Goal: Task Accomplishment & Management: Complete application form

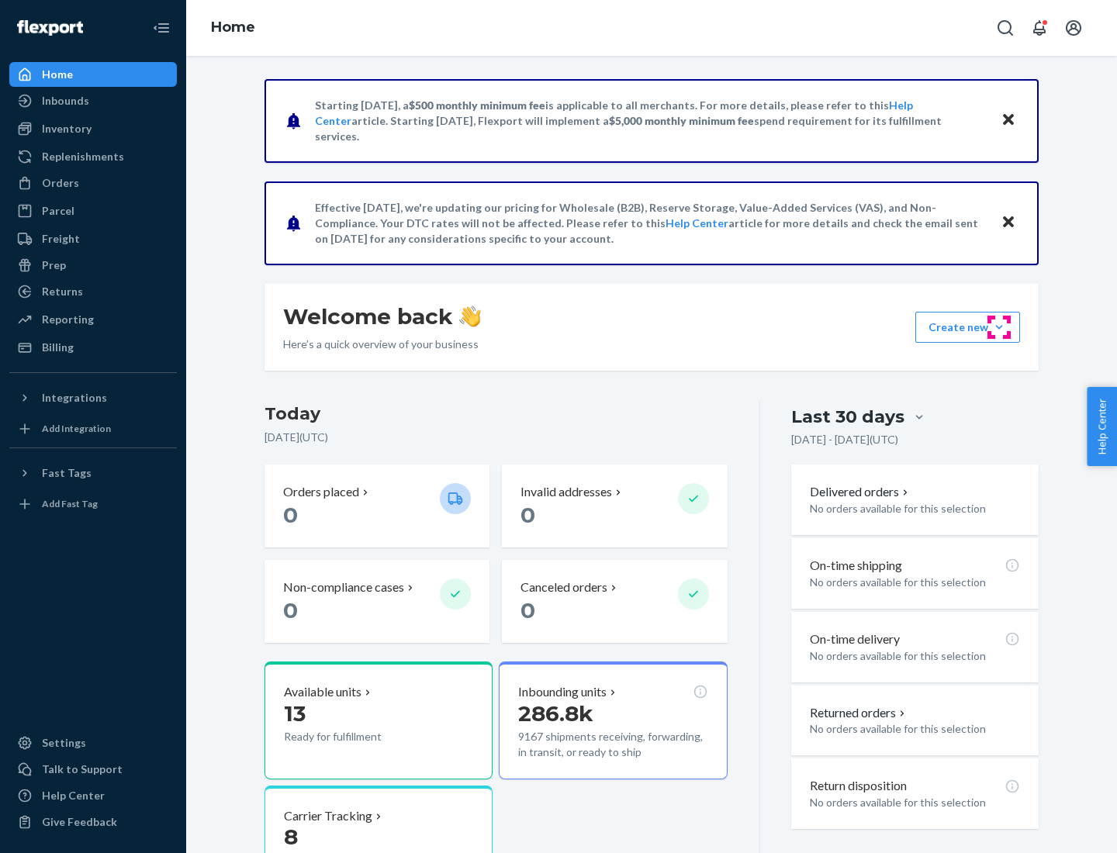
click at [999, 327] on button "Create new Create new inbound Create new order Create new product" at bounding box center [967, 327] width 105 height 31
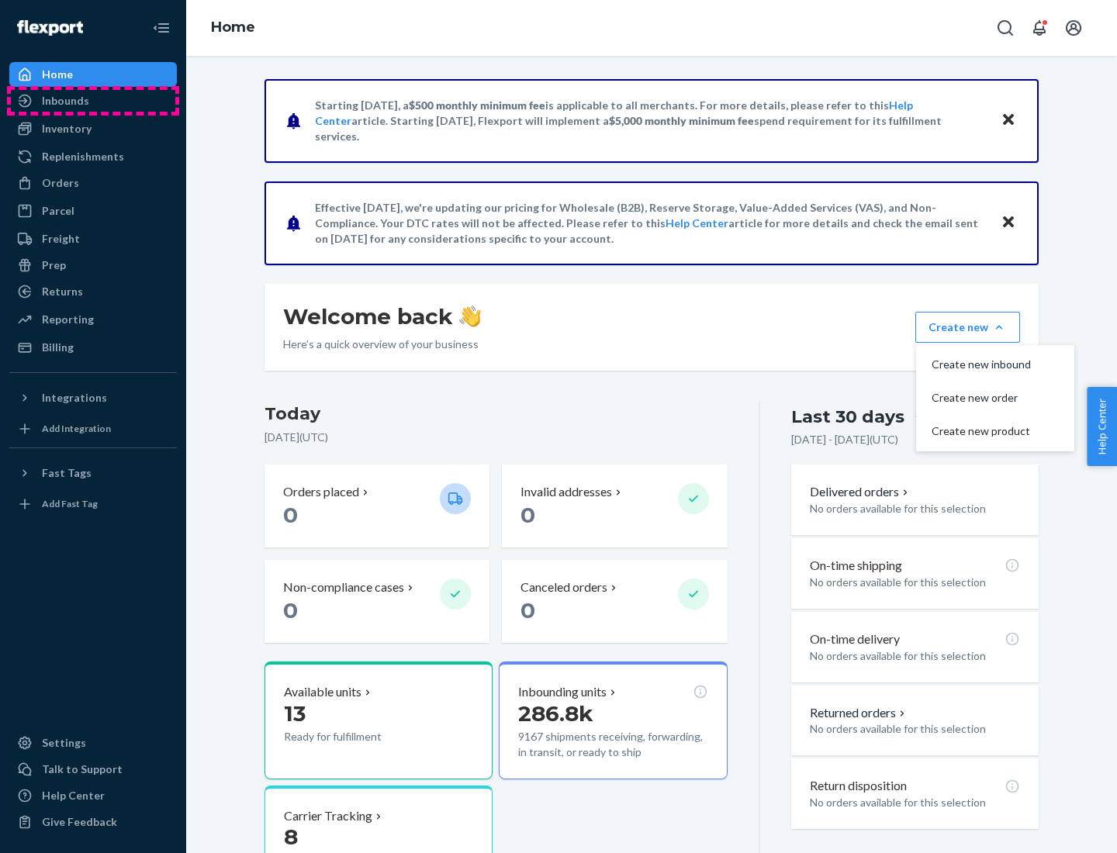
click at [93, 101] on div "Inbounds" at bounding box center [93, 101] width 164 height 22
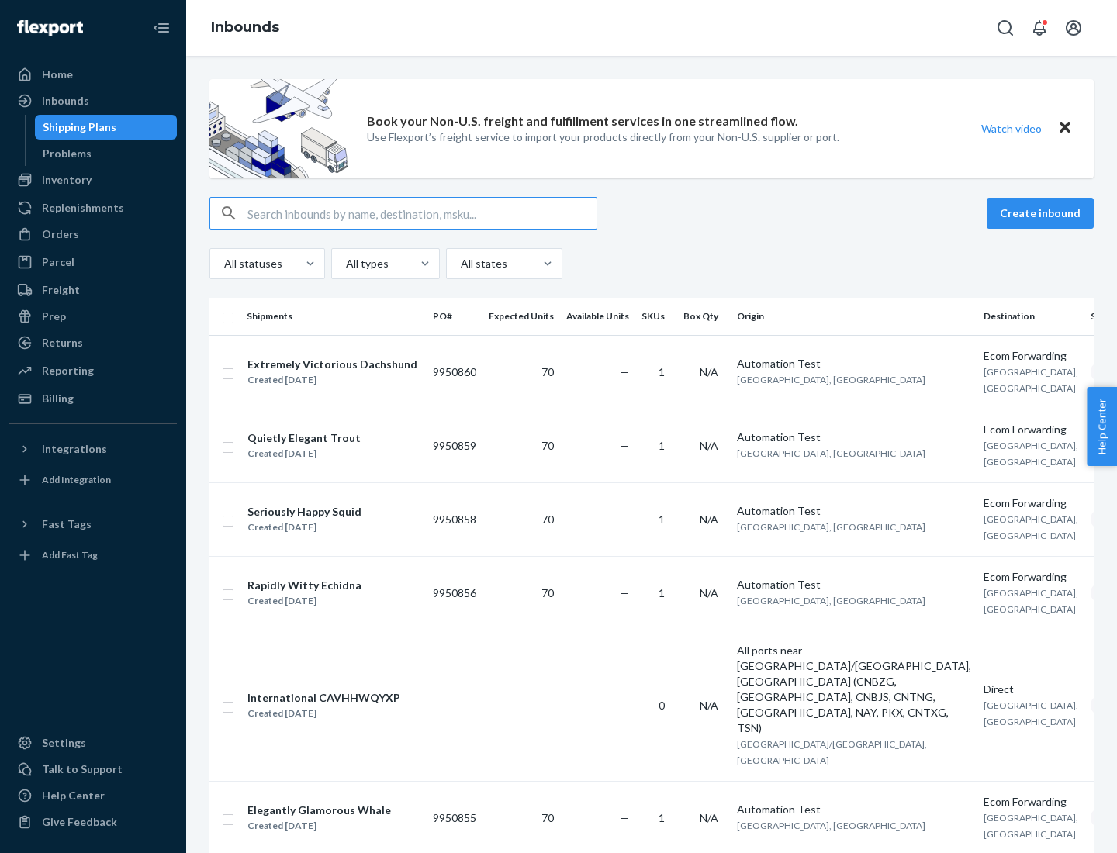
click at [1042, 213] on button "Create inbound" at bounding box center [1040, 213] width 107 height 31
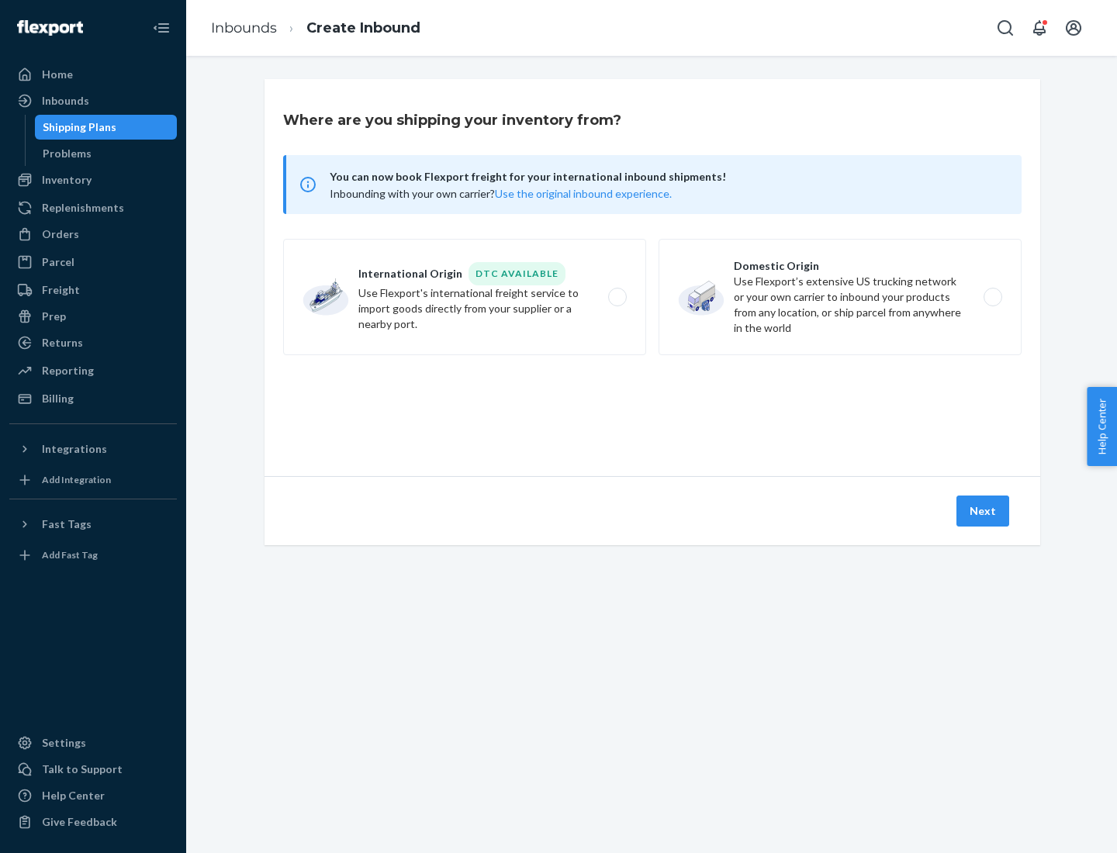
click at [840, 297] on label "Domestic Origin Use Flexport’s extensive US trucking network or your own carrie…" at bounding box center [839, 297] width 363 height 116
click at [992, 297] on input "Domestic Origin Use Flexport’s extensive US trucking network or your own carrie…" at bounding box center [997, 297] width 10 height 10
radio input "true"
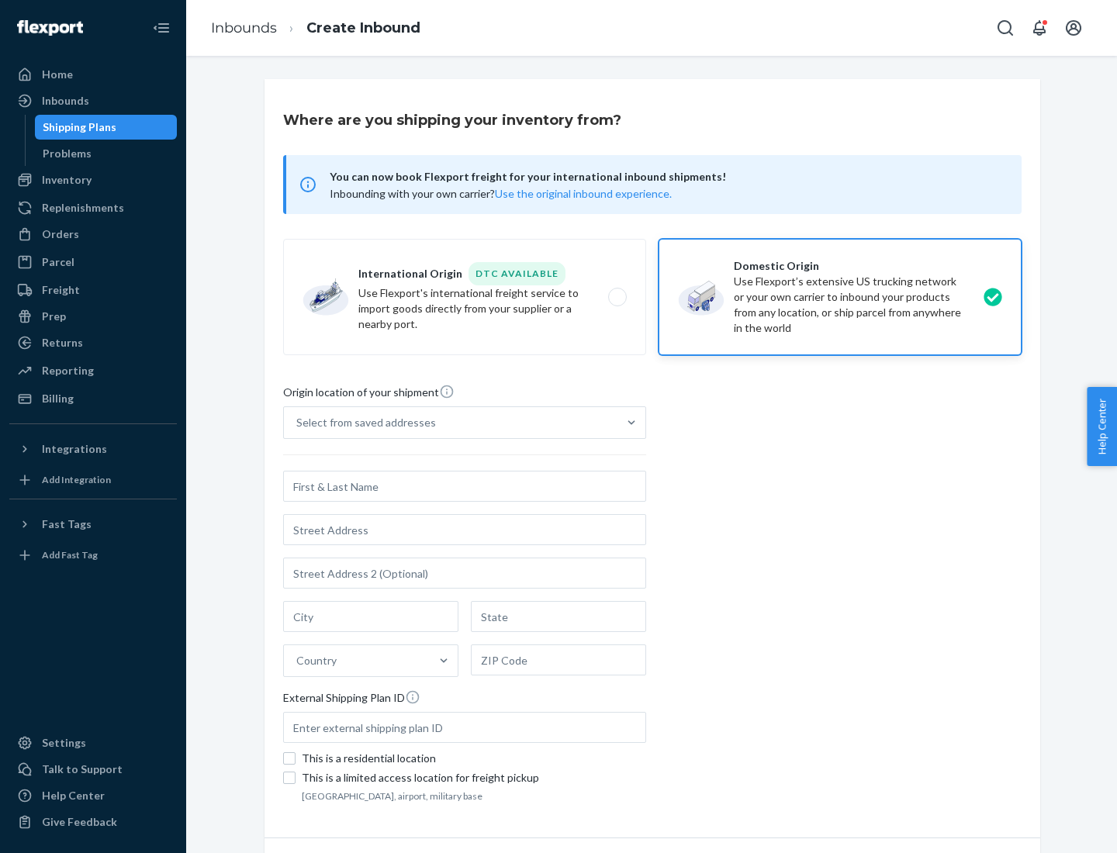
click at [362, 423] on div "Select from saved addresses" at bounding box center [366, 423] width 140 height 16
click at [298, 423] on input "Select from saved addresses" at bounding box center [297, 423] width 2 height 16
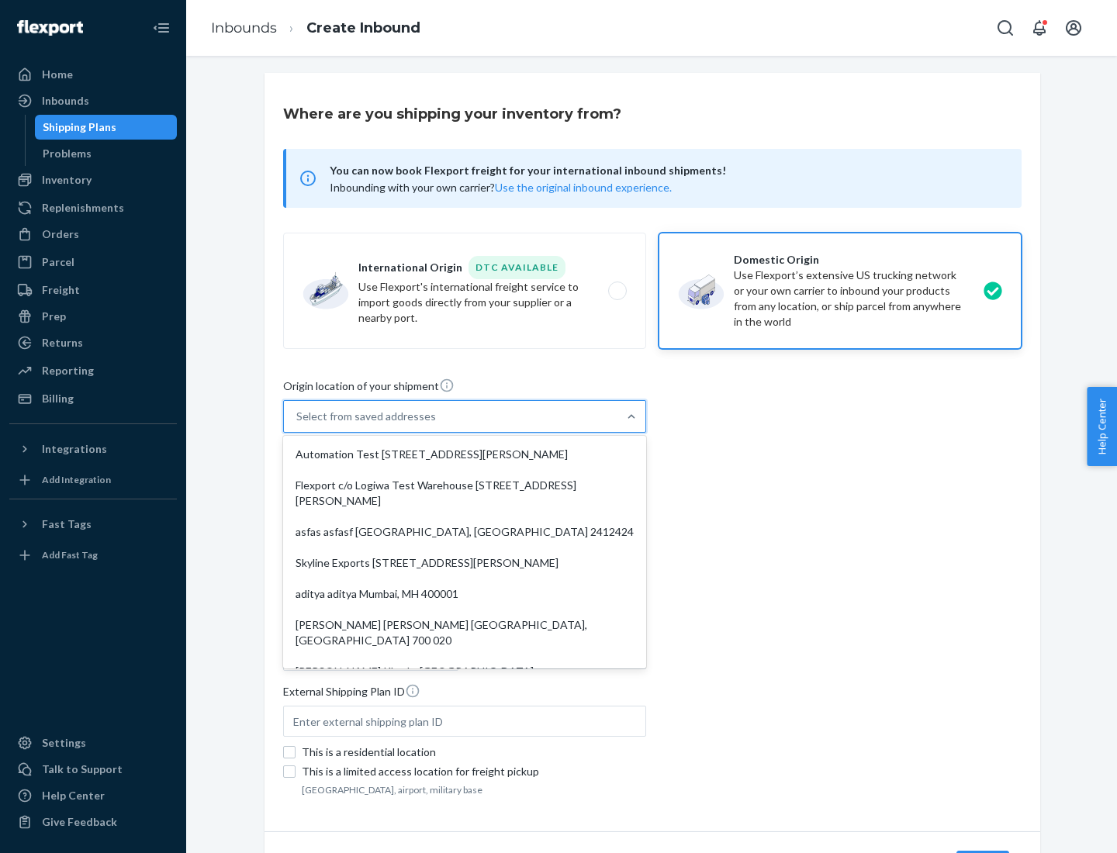
click at [465, 455] on div "Automation Test [STREET_ADDRESS][PERSON_NAME]" at bounding box center [464, 454] width 357 height 31
click at [298, 424] on input "option Automation Test [STREET_ADDRESS][PERSON_NAME]. 9 results available. Use …" at bounding box center [297, 417] width 2 height 16
type input "Automation Test"
type input "9th Floor"
type input "[GEOGRAPHIC_DATA]"
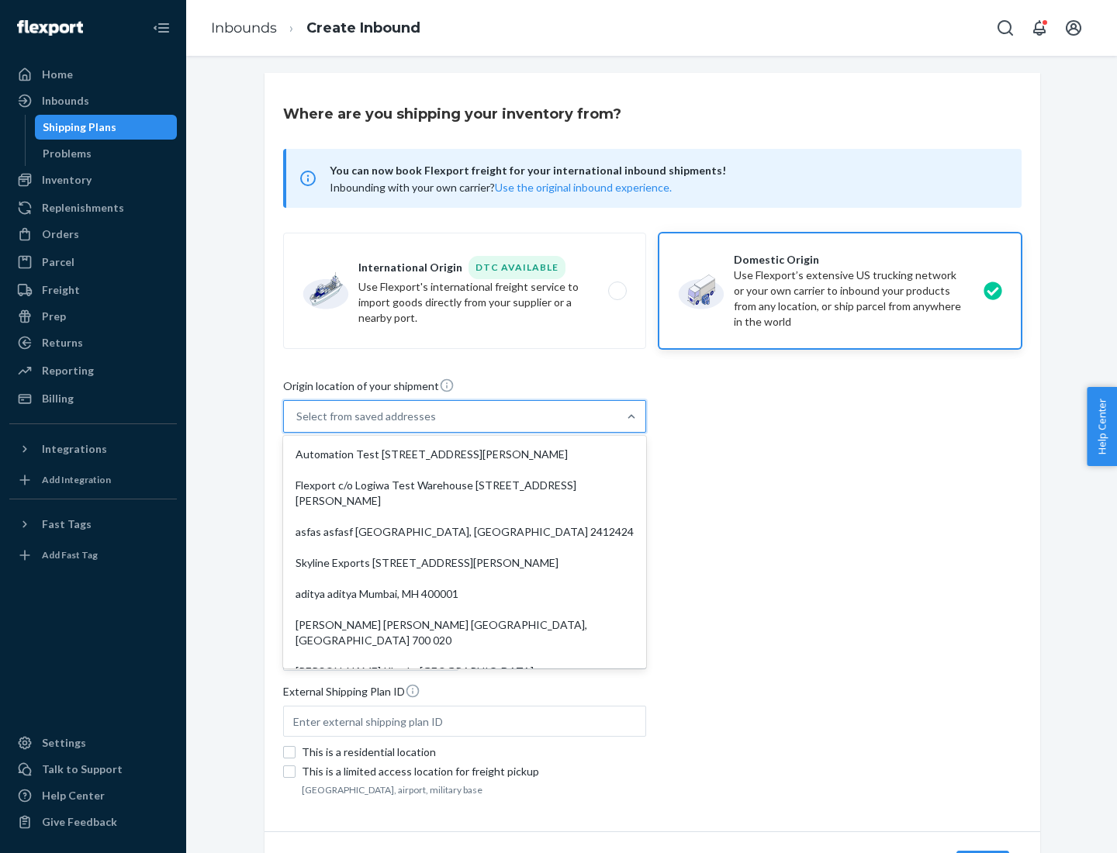
type input "CA"
type input "94104"
type input "[STREET_ADDRESS][PERSON_NAME]"
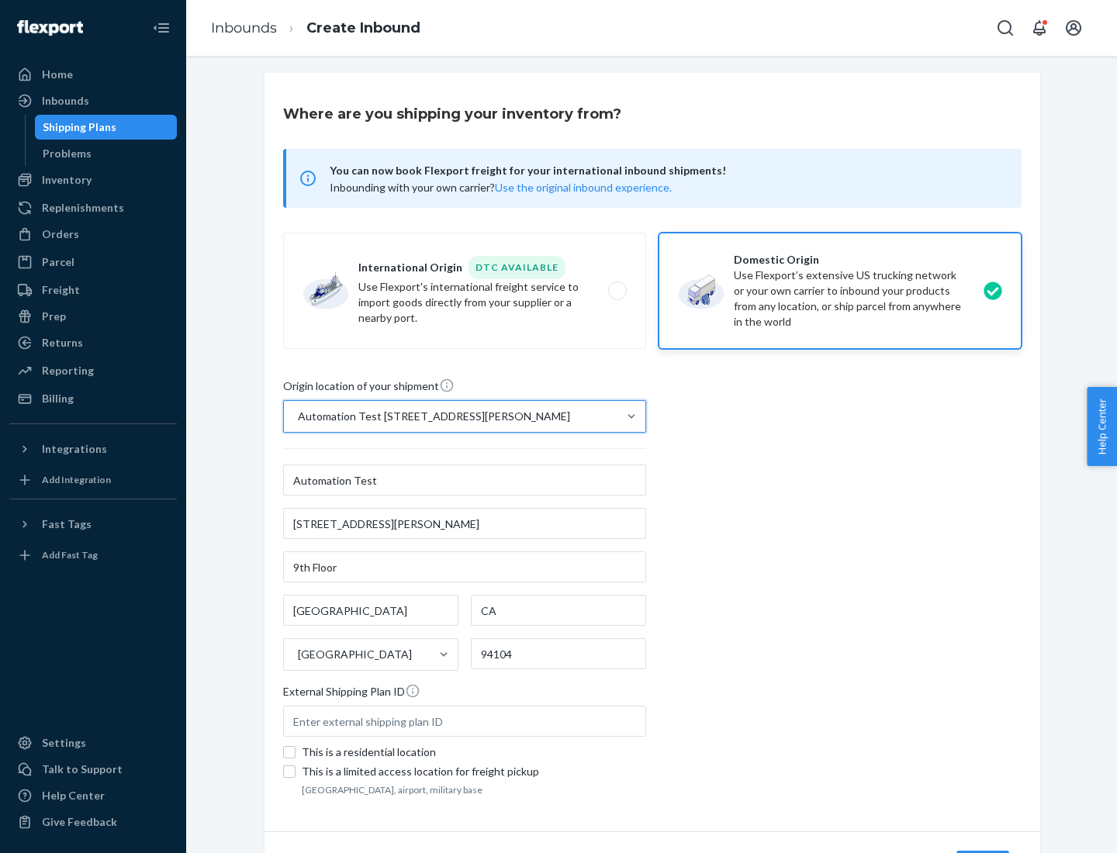
scroll to position [91, 0]
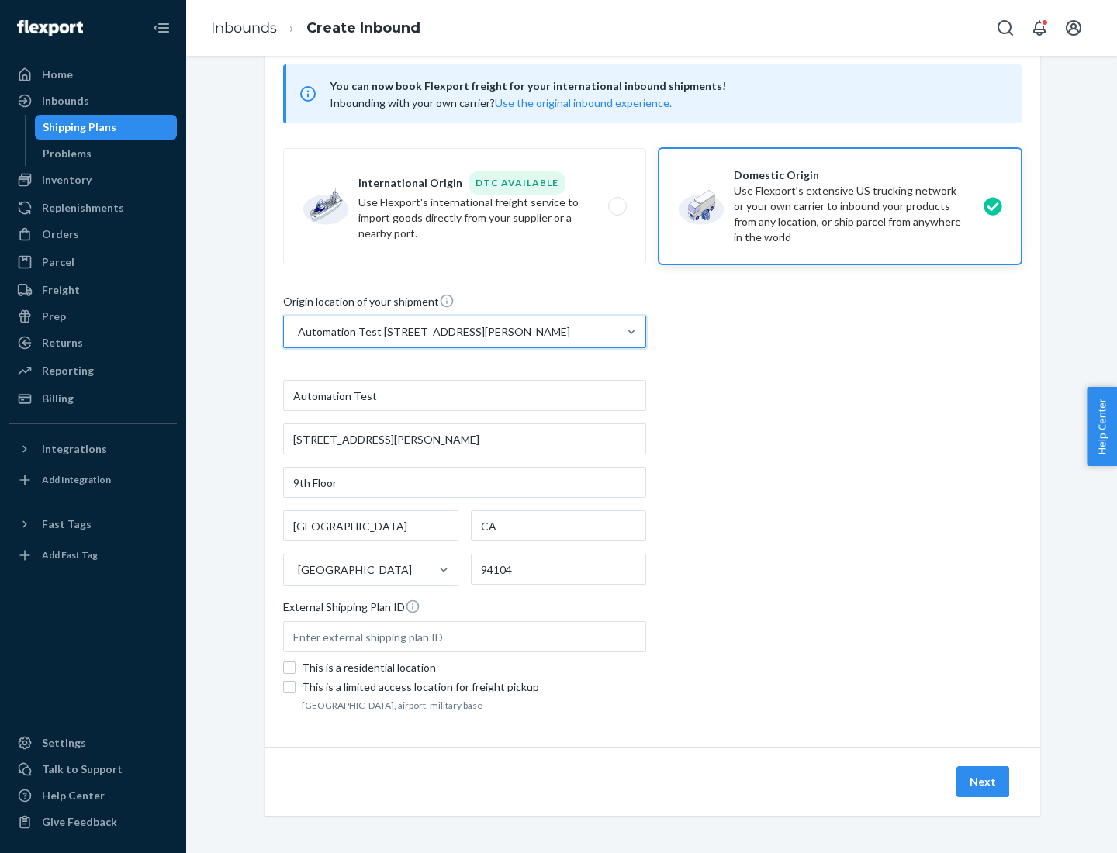
click at [983, 782] on button "Next" at bounding box center [982, 781] width 53 height 31
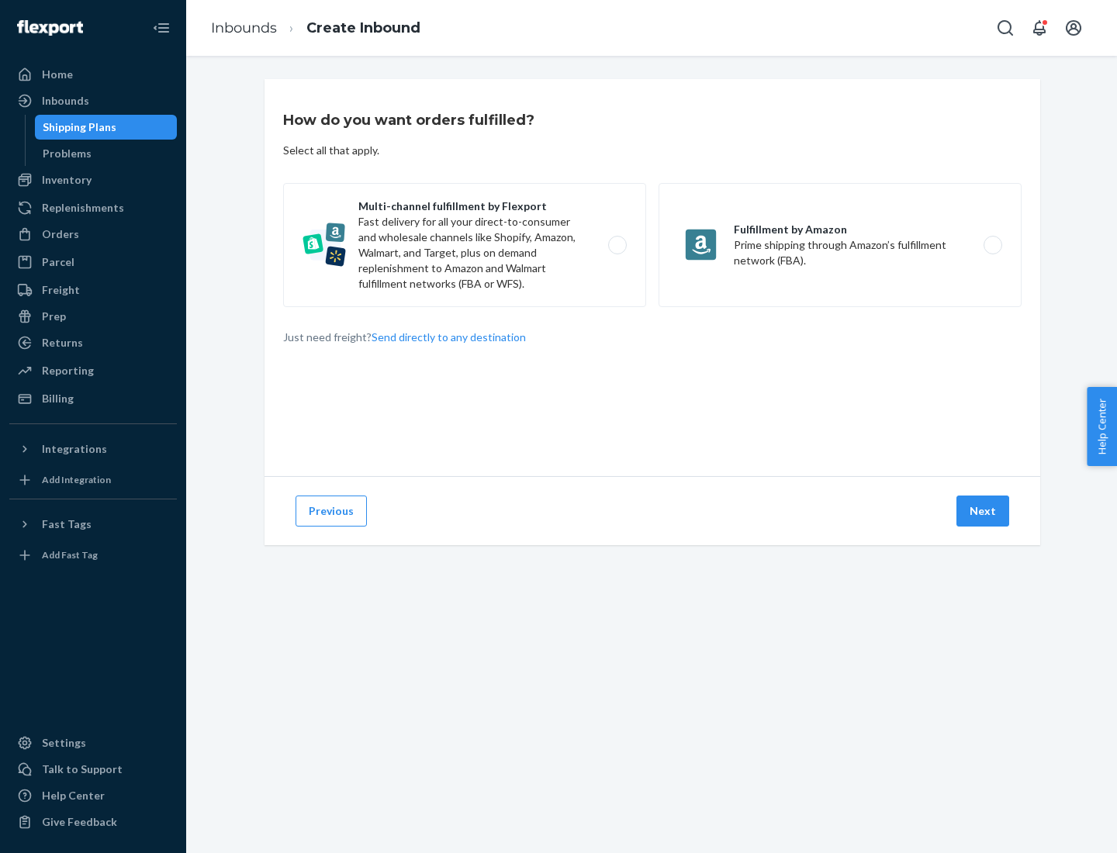
click at [465, 245] on label "Multi-channel fulfillment by Flexport Fast delivery for all your direct-to-cons…" at bounding box center [464, 245] width 363 height 124
click at [617, 245] on input "Multi-channel fulfillment by Flexport Fast delivery for all your direct-to-cons…" at bounding box center [622, 245] width 10 height 10
radio input "true"
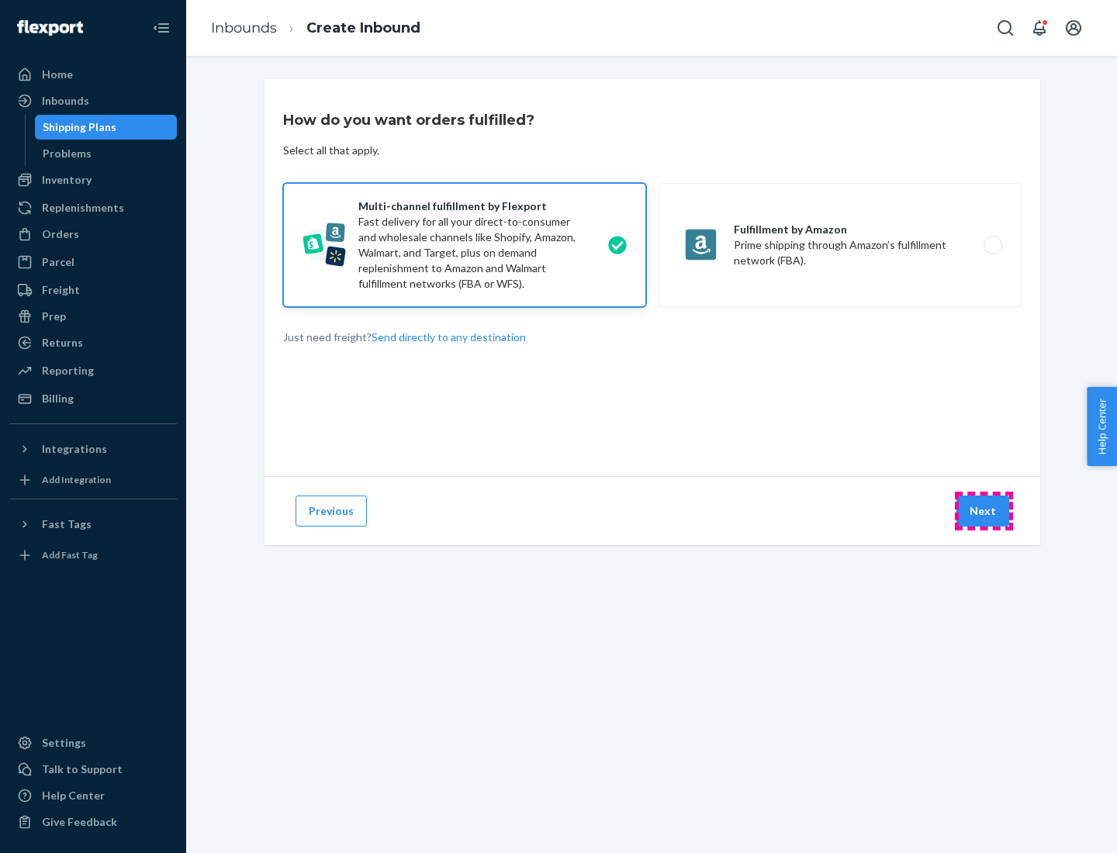
click at [983, 511] on button "Next" at bounding box center [982, 511] width 53 height 31
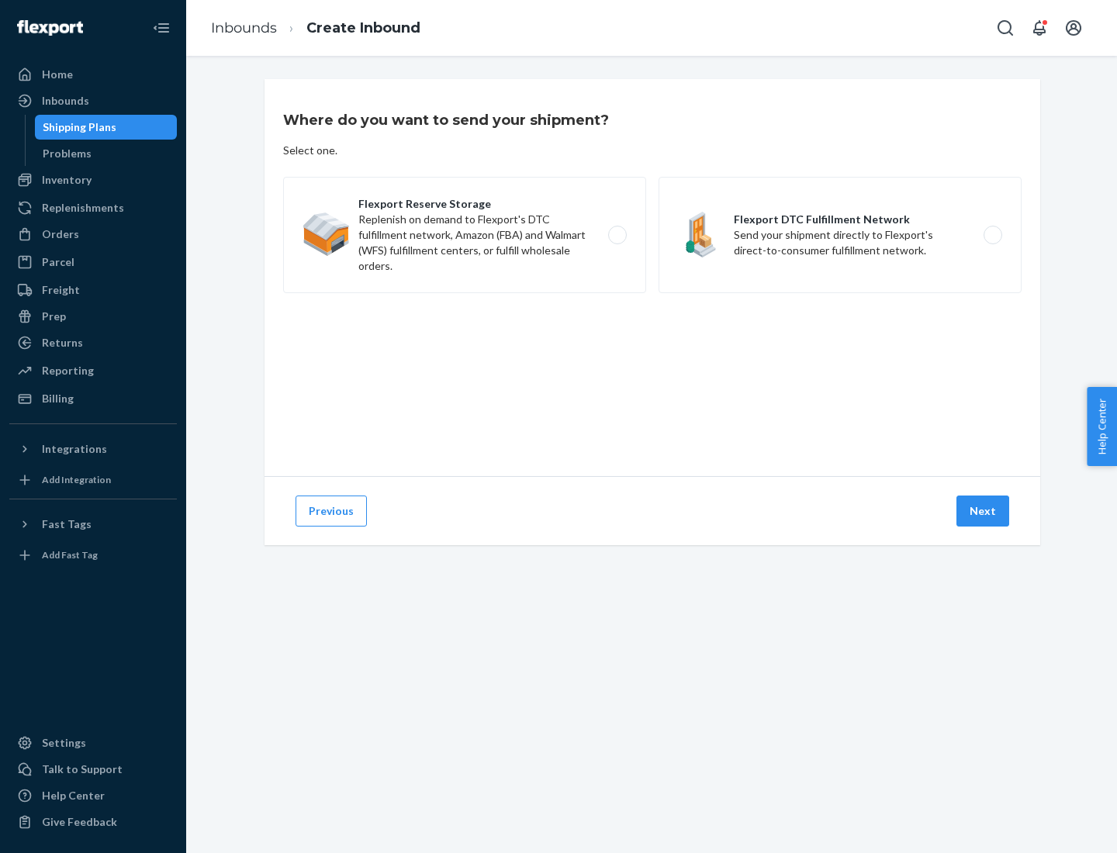
click at [840, 235] on label "Flexport DTC Fulfillment Network Send your shipment directly to Flexport's dire…" at bounding box center [839, 235] width 363 height 116
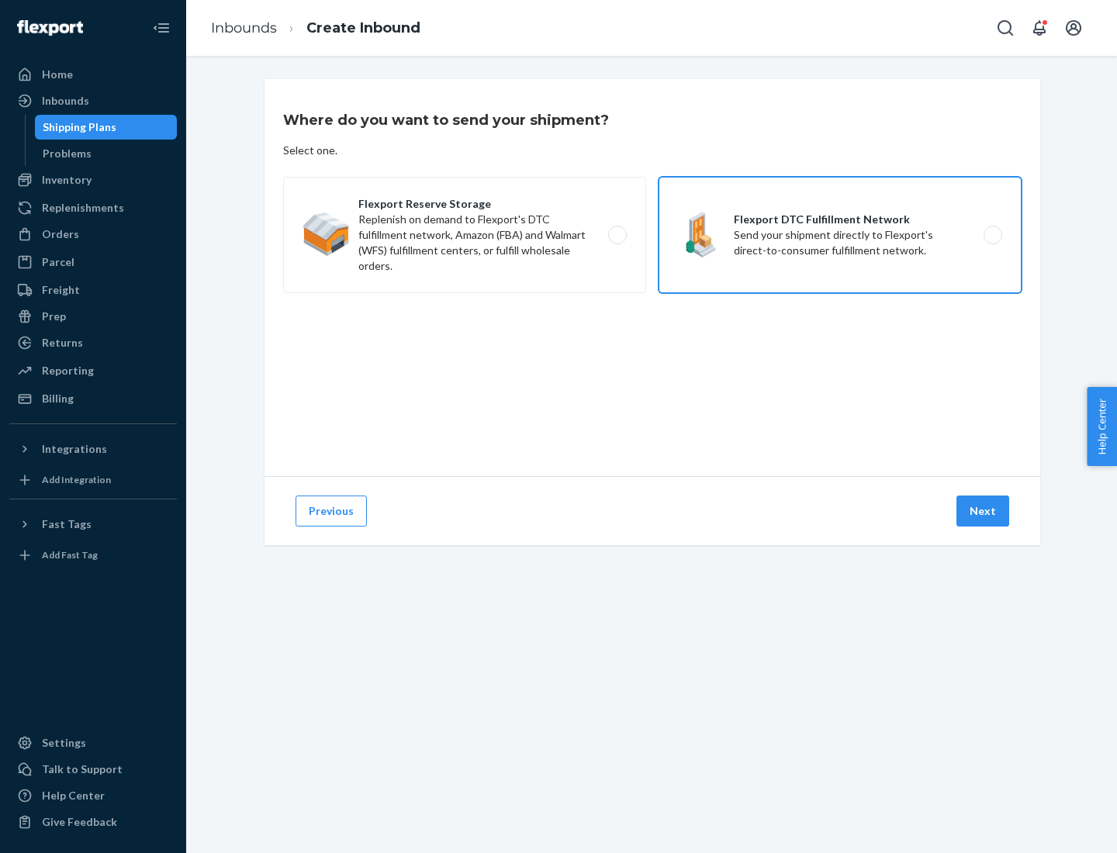
click at [992, 235] on input "Flexport DTC Fulfillment Network Send your shipment directly to Flexport's dire…" at bounding box center [997, 235] width 10 height 10
radio input "true"
click at [983, 511] on button "Next" at bounding box center [982, 511] width 53 height 31
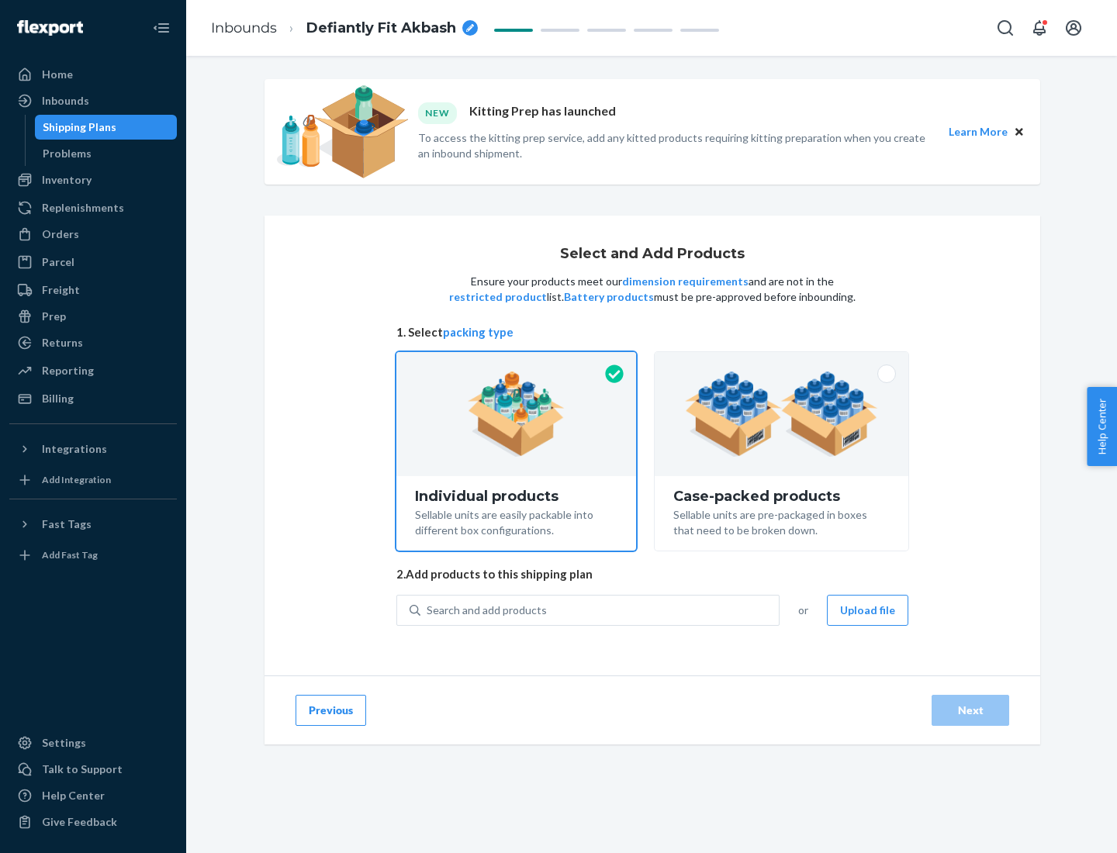
click at [782, 414] on img at bounding box center [781, 414] width 193 height 85
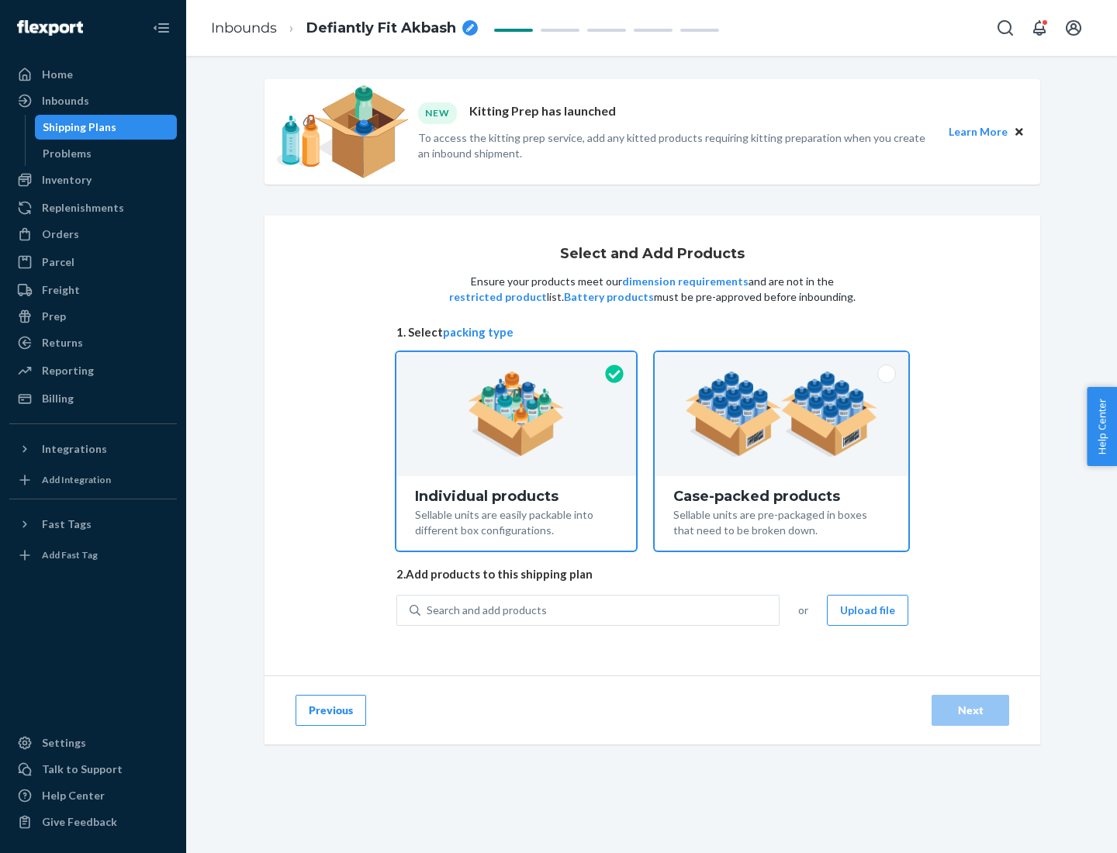
click at [782, 362] on input "Case-packed products Sellable units are pre-packaged in boxes that need to be b…" at bounding box center [781, 357] width 10 height 10
radio input "true"
radio input "false"
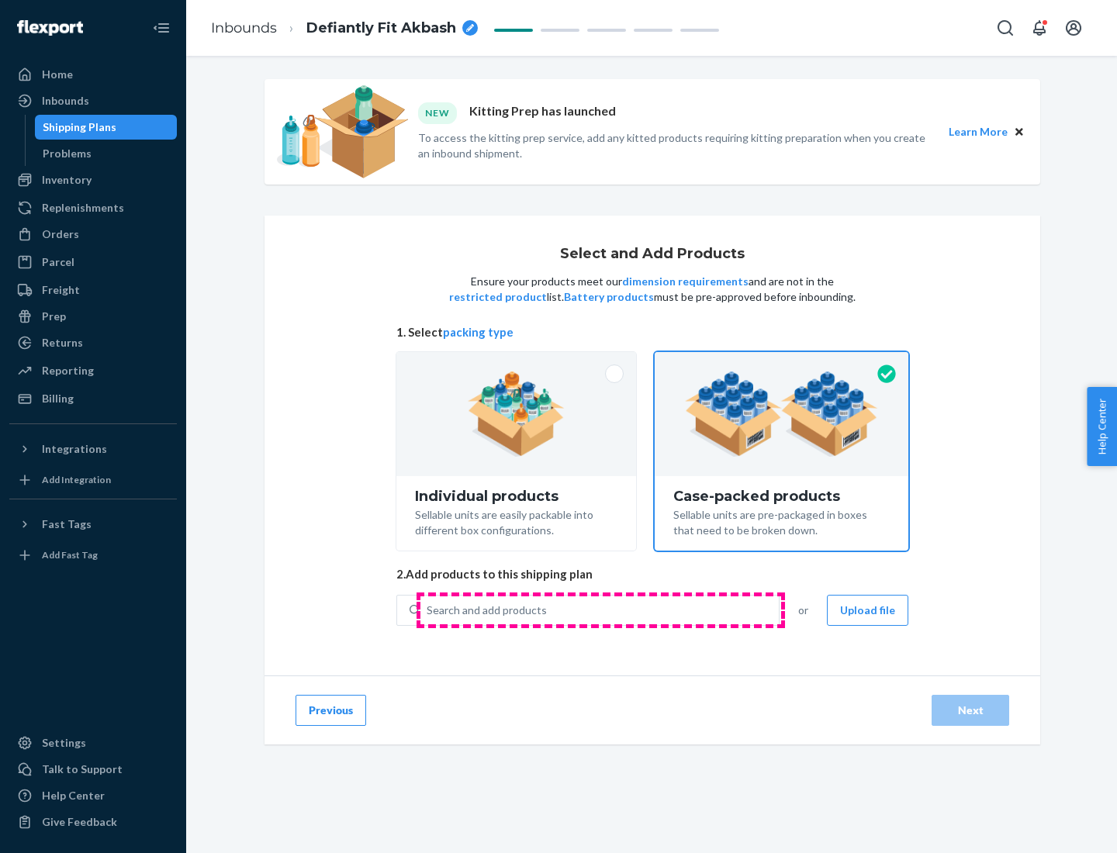
click at [600, 610] on div "Search and add products" at bounding box center [599, 610] width 358 height 28
click at [428, 610] on input "Search and add products" at bounding box center [428, 611] width 2 height 16
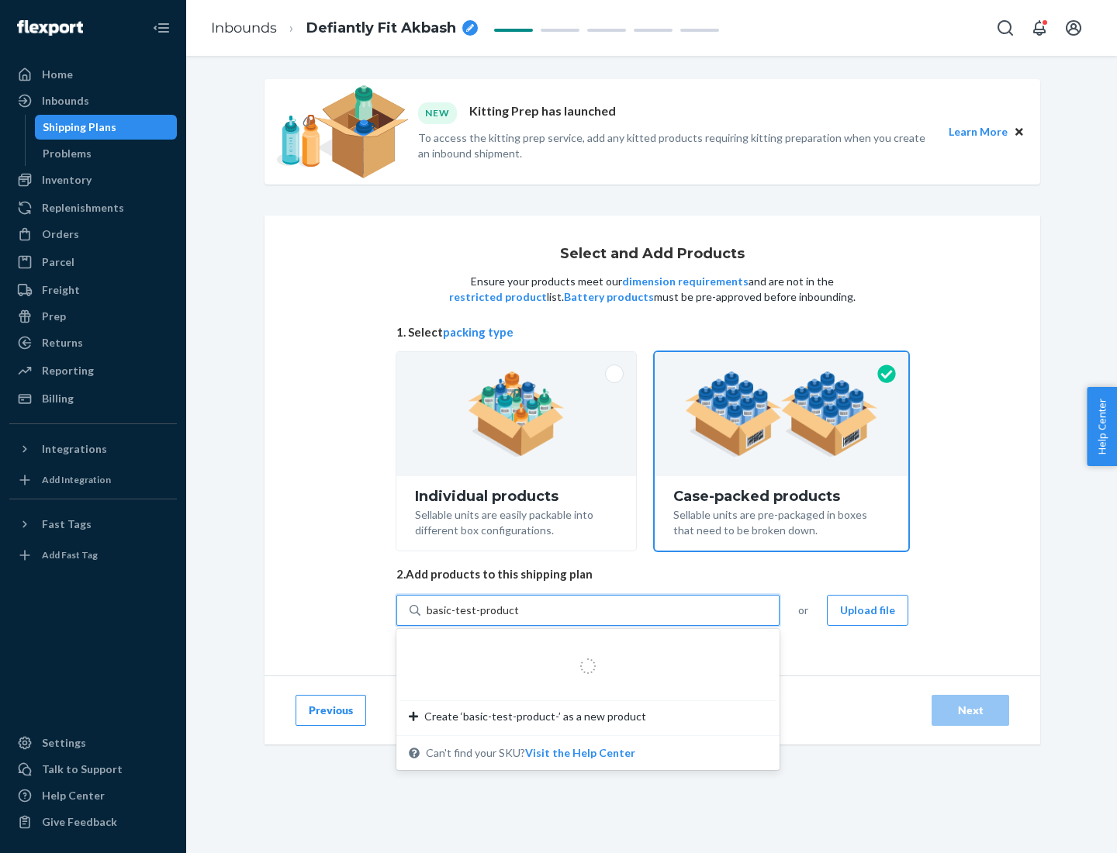
type input "basic-test-product-1"
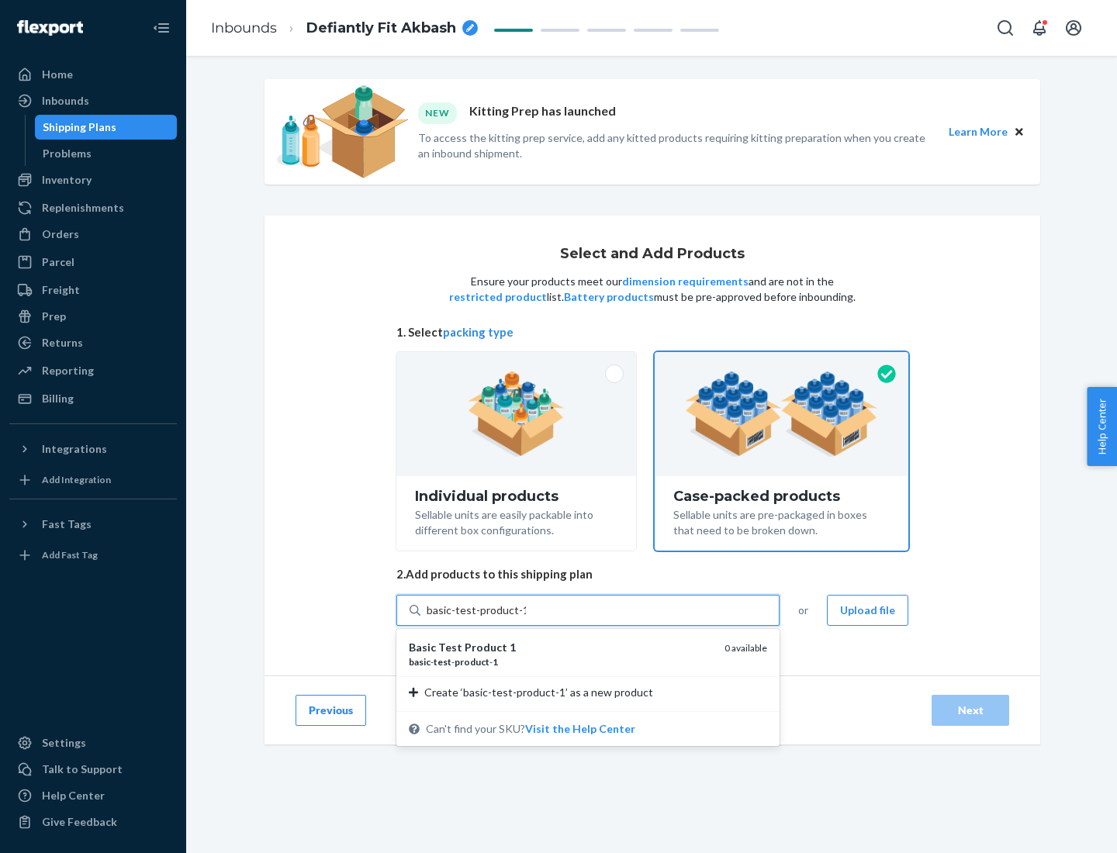
click at [561, 662] on div "basic - test - product - 1" at bounding box center [560, 661] width 303 height 13
click at [526, 618] on input "basic-test-product-1" at bounding box center [476, 611] width 99 height 16
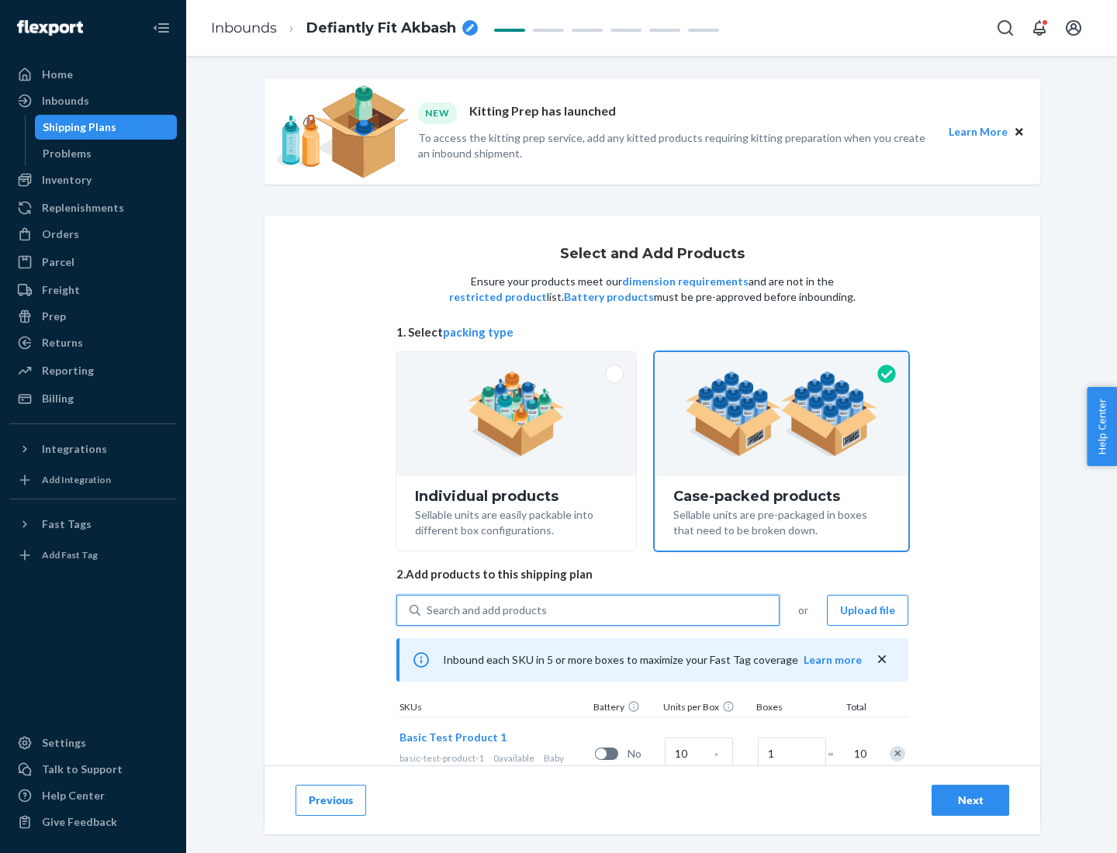
scroll to position [56, 0]
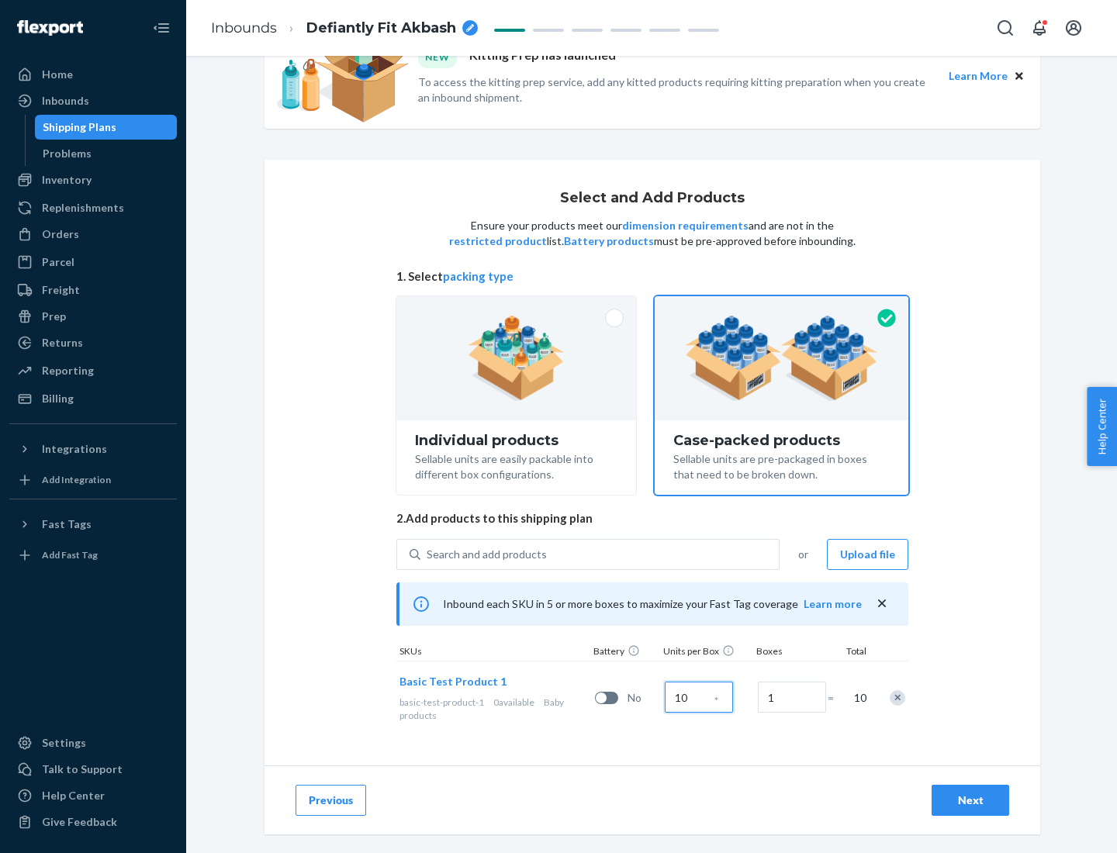
type input "10"
type input "7"
click at [970, 800] on div "Next" at bounding box center [970, 801] width 51 height 16
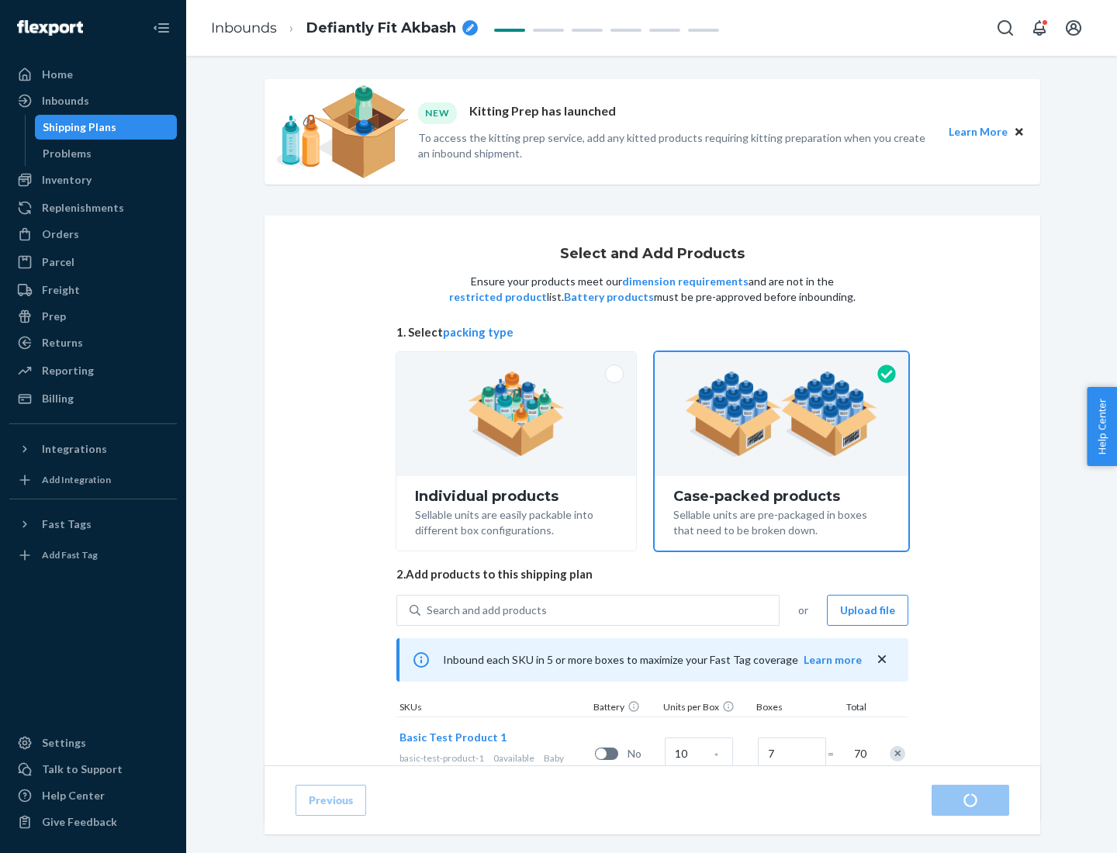
radio input "true"
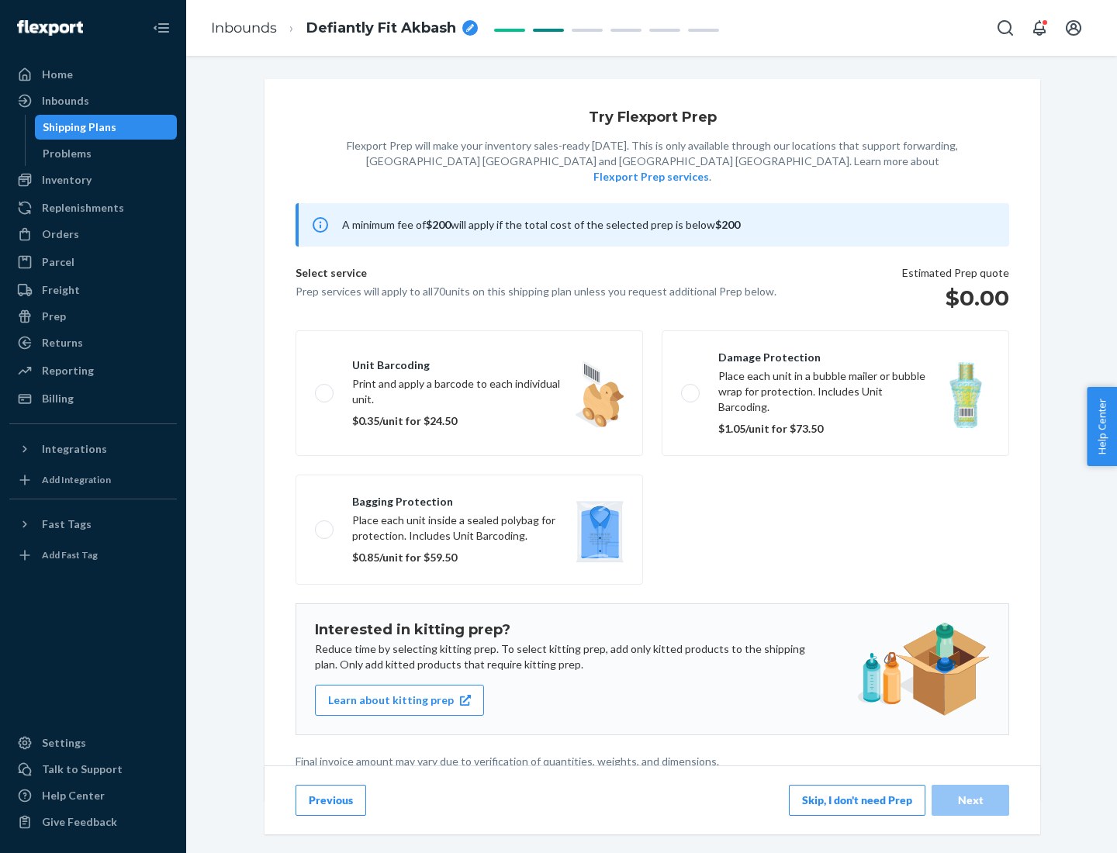
scroll to position [4, 0]
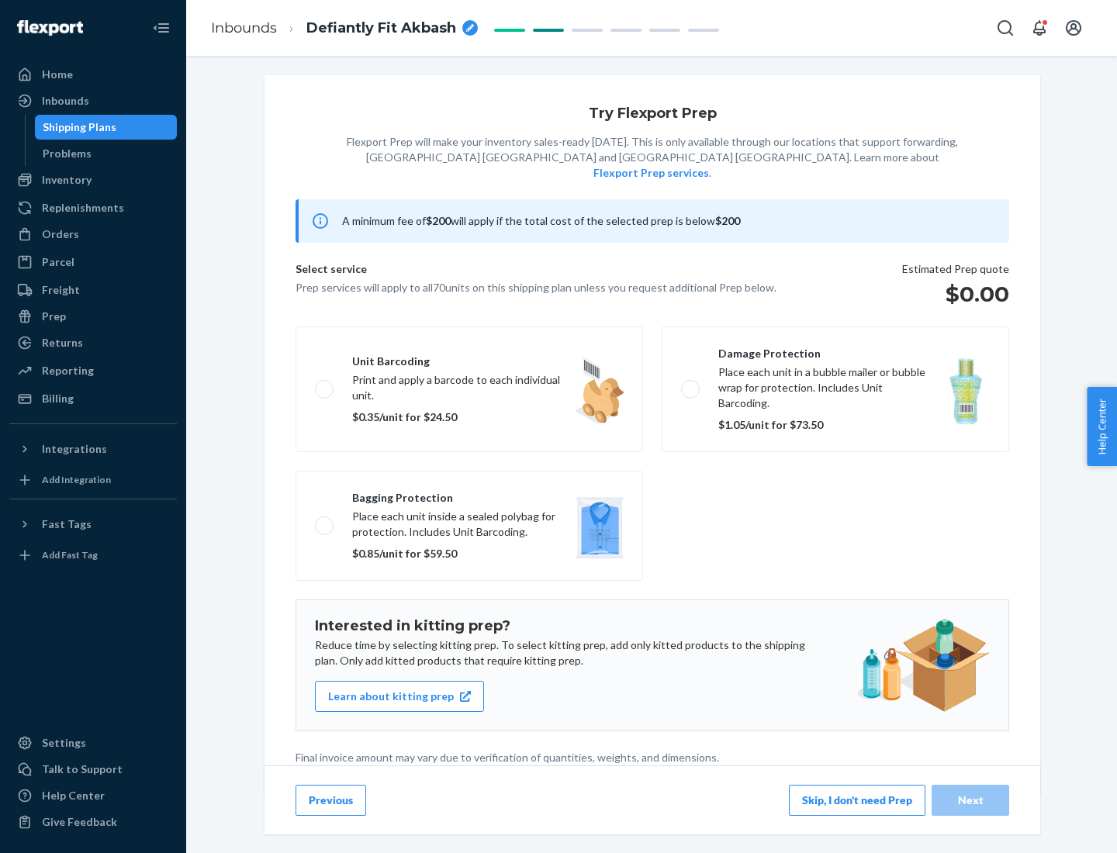
click at [469, 494] on label "Bagging protection Place each unit inside a sealed polybag for protection. Incl…" at bounding box center [469, 526] width 347 height 110
click at [325, 520] on input "Bagging protection Place each unit inside a sealed polybag for protection. Incl…" at bounding box center [320, 525] width 10 height 10
checkbox input "true"
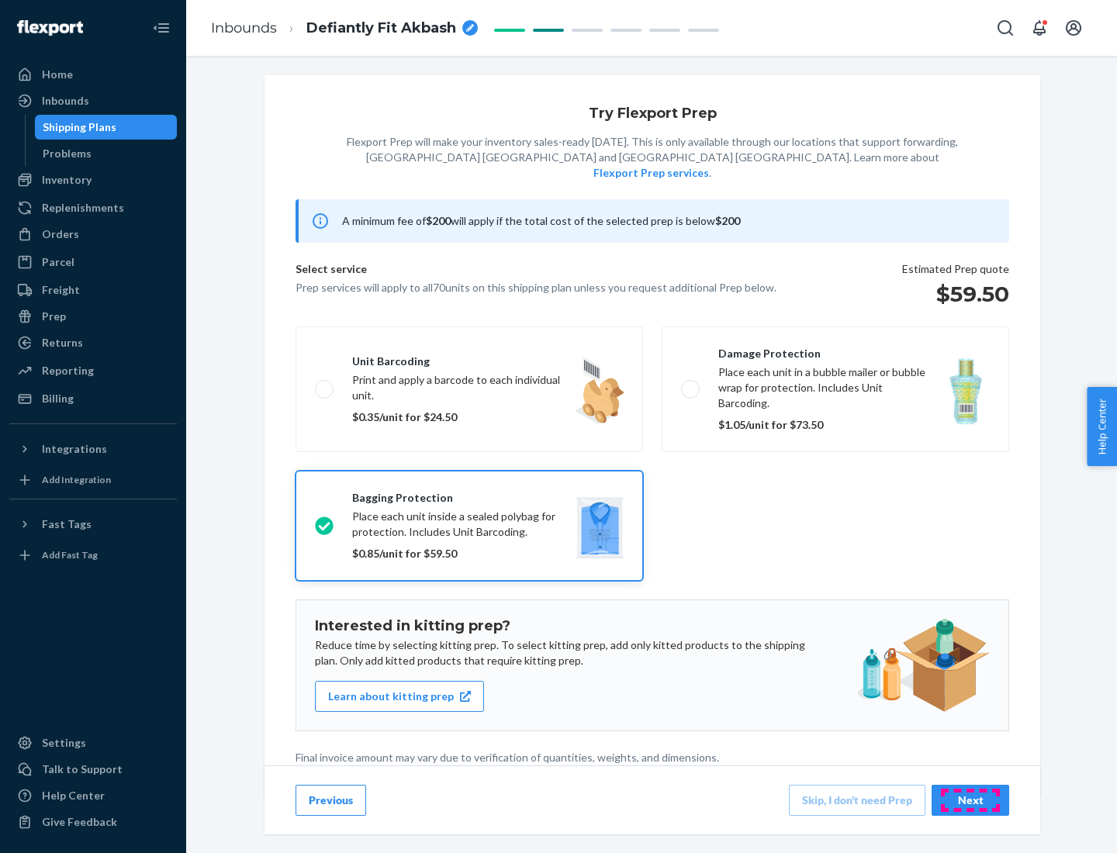
click at [970, 800] on div "Next" at bounding box center [970, 801] width 51 height 16
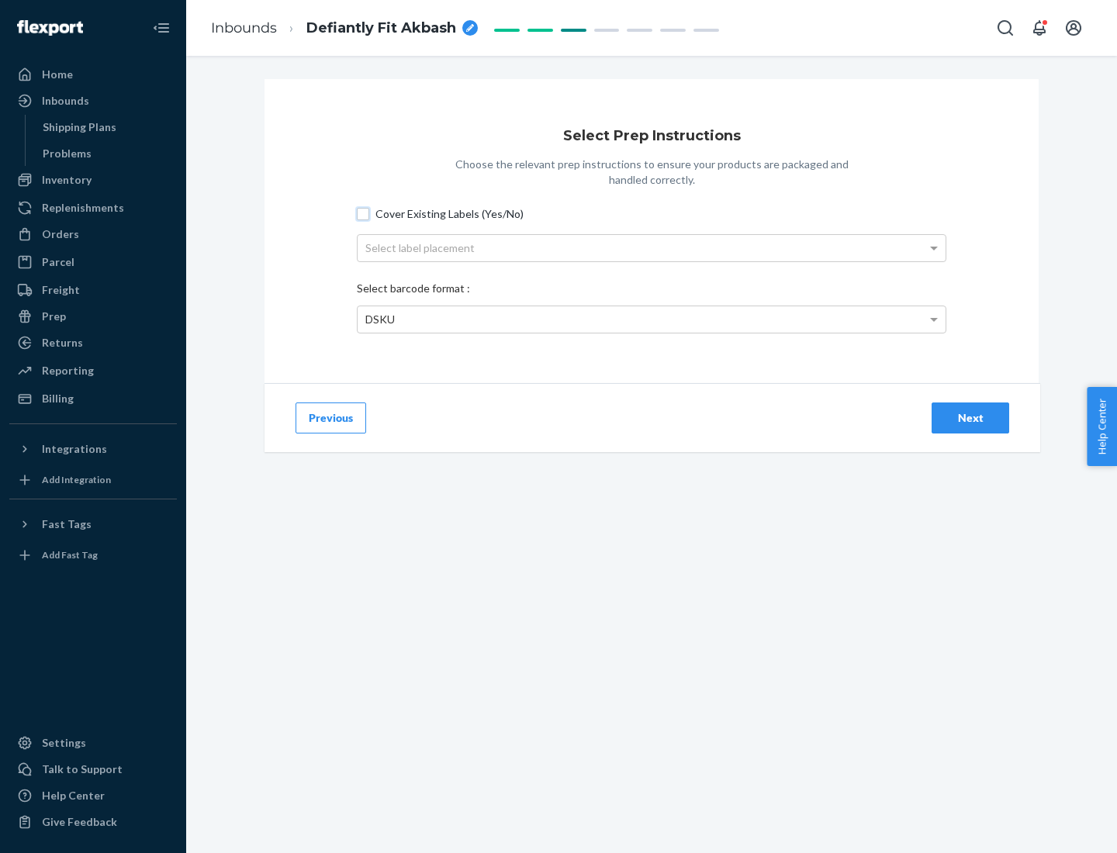
click at [363, 213] on input "Cover Existing Labels (Yes/No)" at bounding box center [363, 214] width 12 height 12
checkbox input "true"
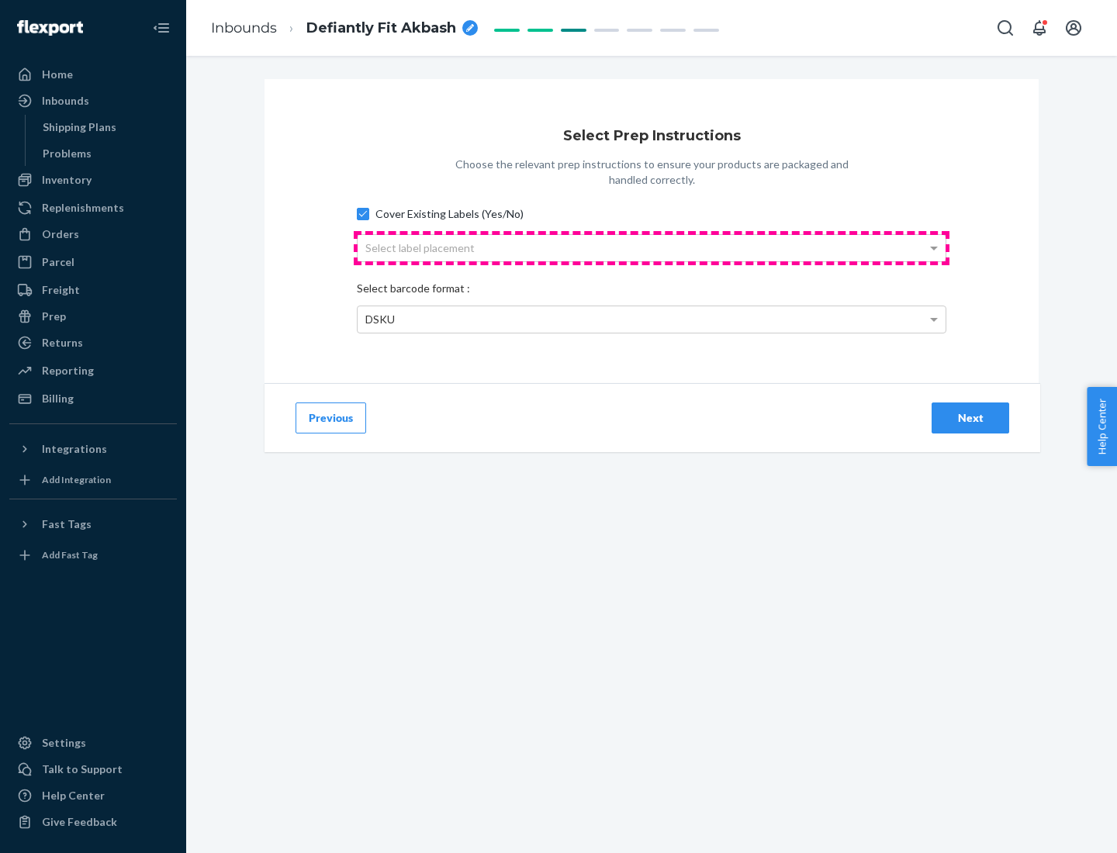
click at [652, 247] on div "Select label placement" at bounding box center [652, 248] width 588 height 26
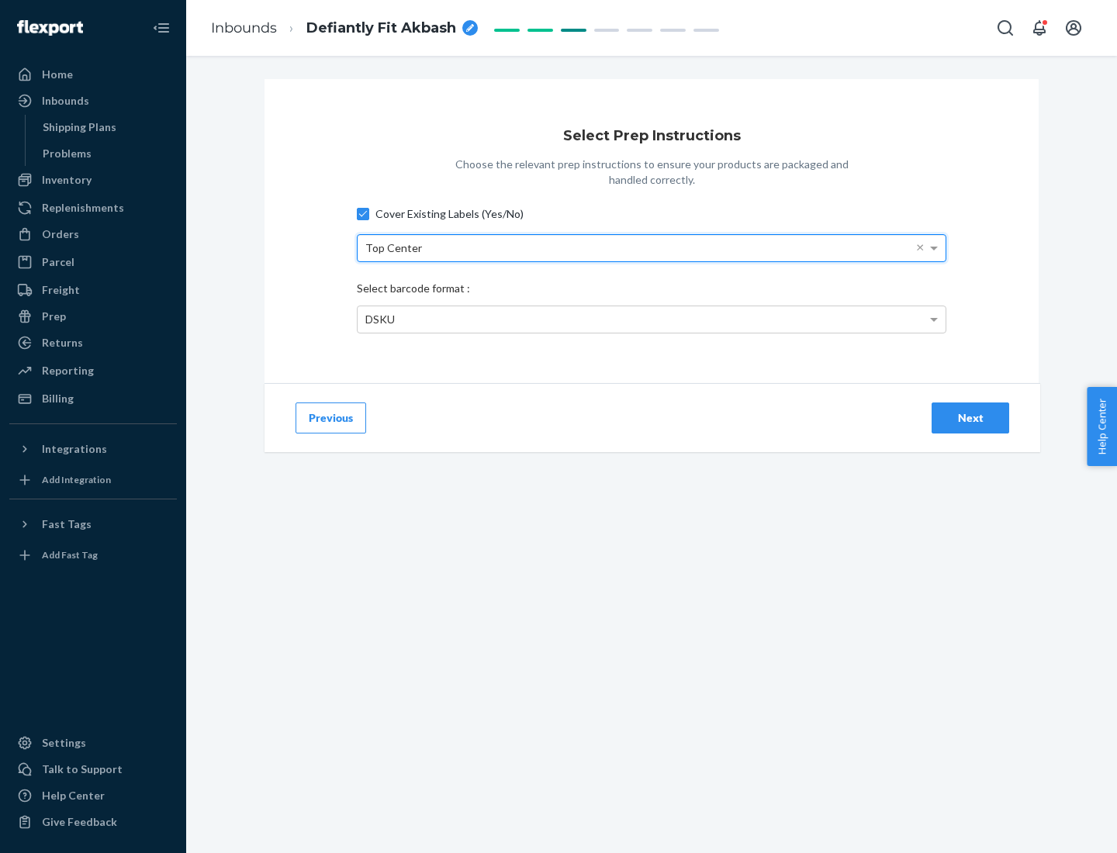
click at [652, 319] on div "DSKU" at bounding box center [652, 319] width 588 height 26
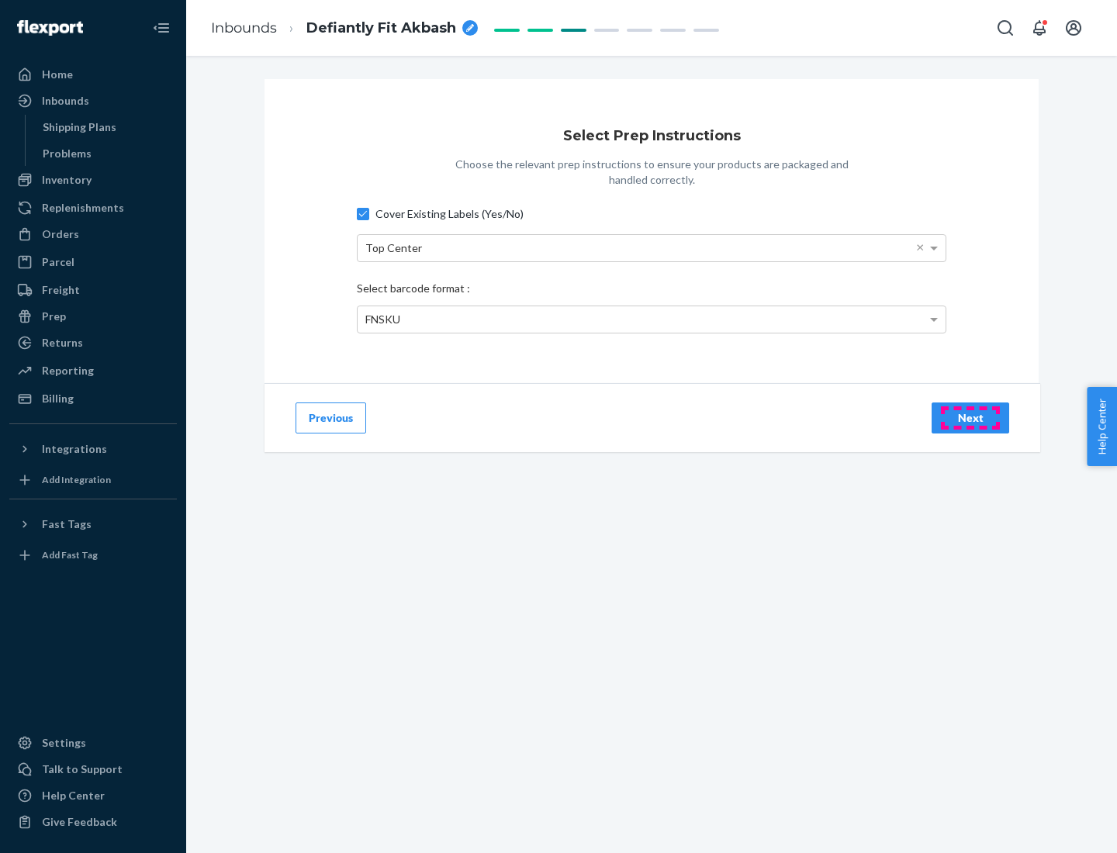
click at [970, 417] on div "Next" at bounding box center [970, 418] width 51 height 16
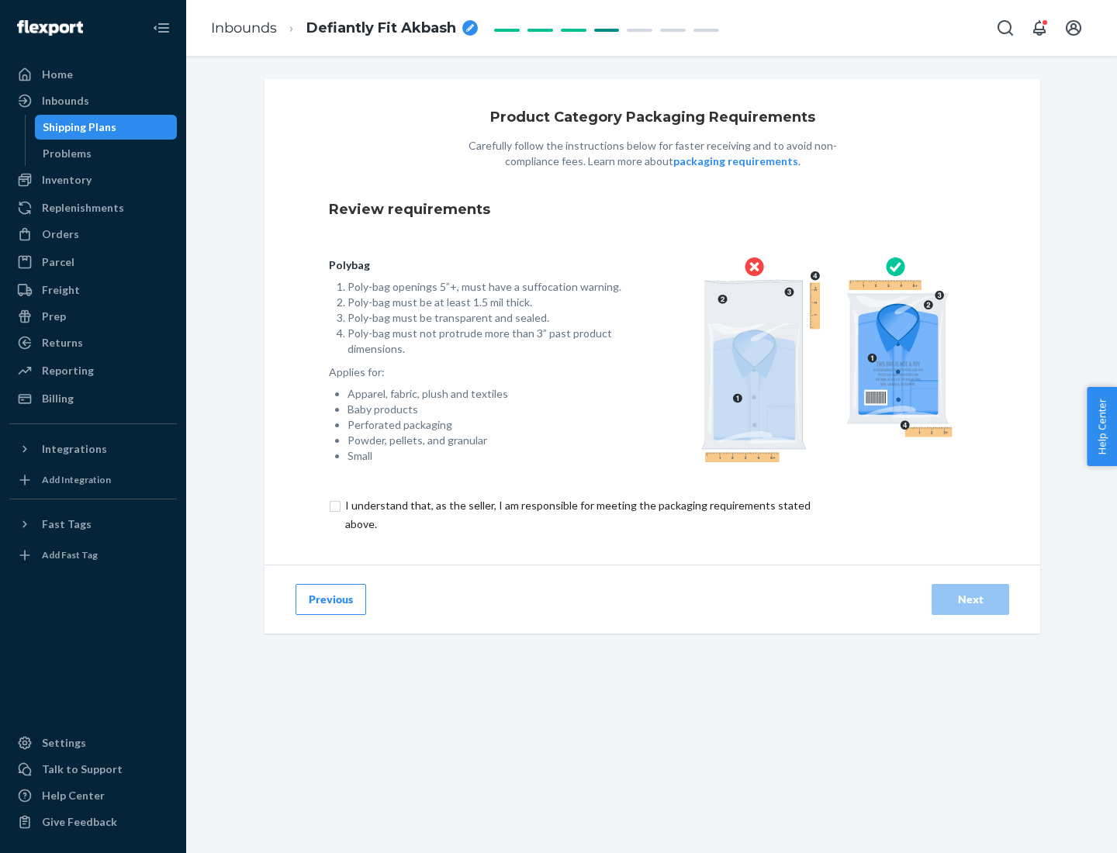
click at [576, 514] on input "checkbox" at bounding box center [587, 514] width 516 height 37
checkbox input "true"
click at [970, 599] on div "Next" at bounding box center [970, 600] width 51 height 16
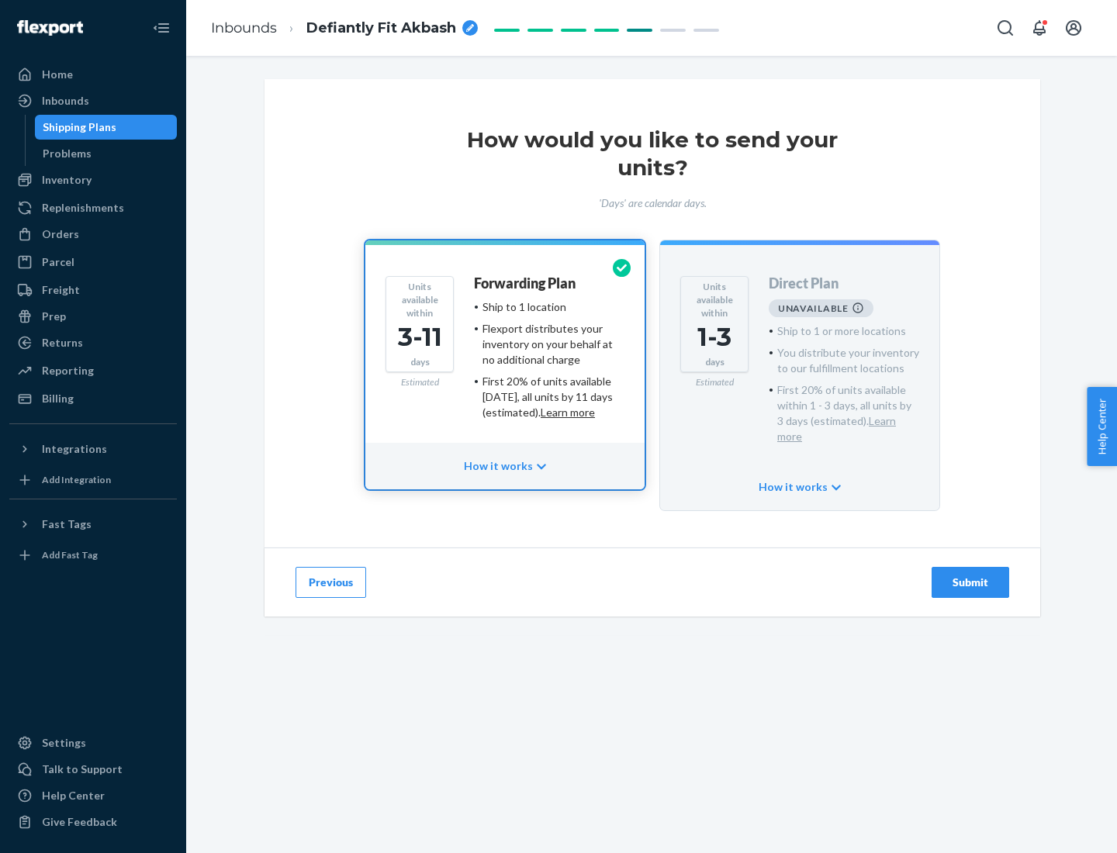
click at [526, 283] on h4 "Forwarding Plan" at bounding box center [525, 284] width 102 height 16
click at [970, 575] on div "Submit" at bounding box center [970, 583] width 51 height 16
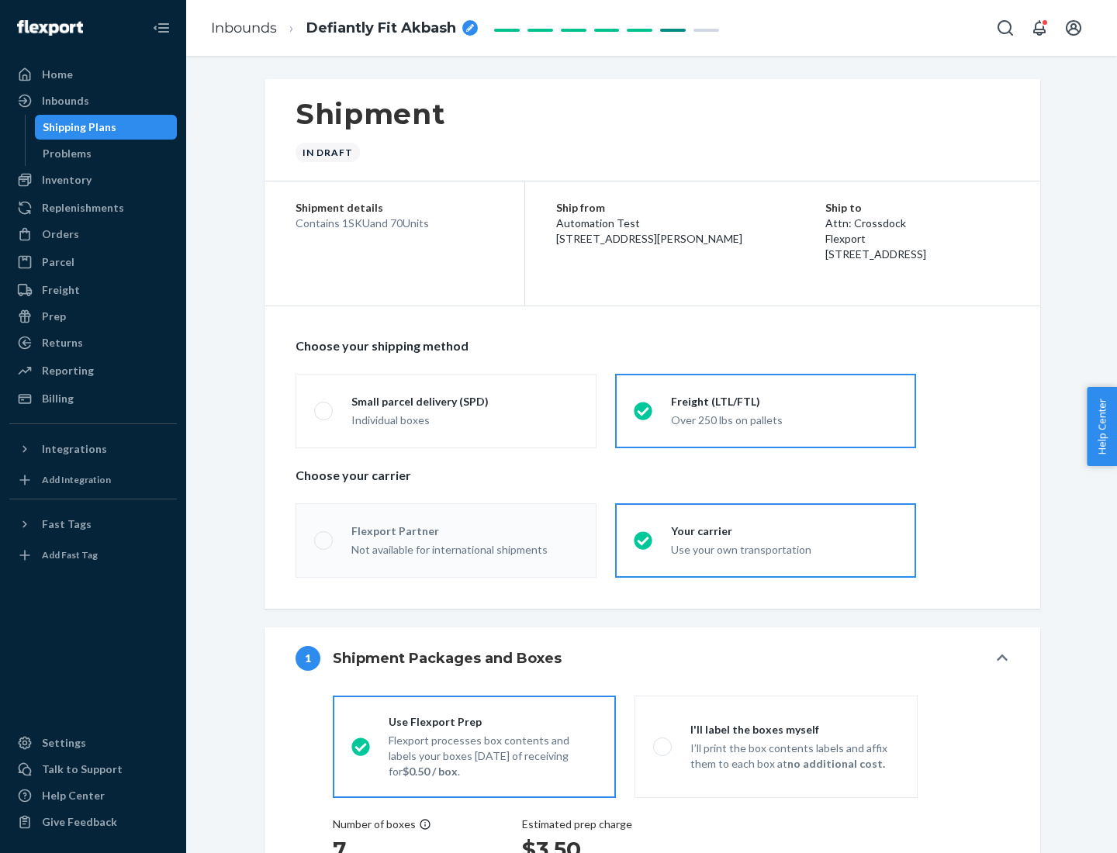
radio input "true"
radio input "false"
radio input "true"
radio input "false"
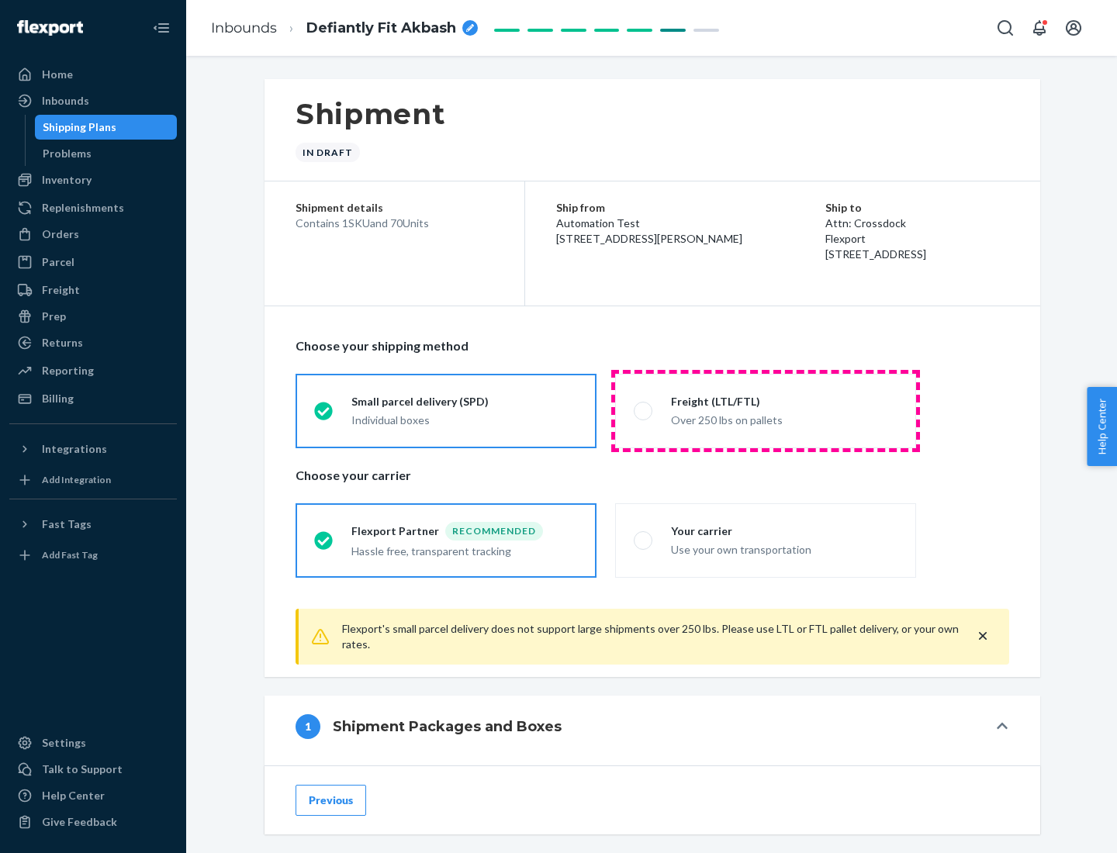
click at [766, 410] on div "Over 250 lbs on pallets" at bounding box center [784, 419] width 226 height 19
click at [644, 410] on input "Freight (LTL/FTL) Over 250 lbs on pallets" at bounding box center [639, 411] width 10 height 10
radio input "true"
radio input "false"
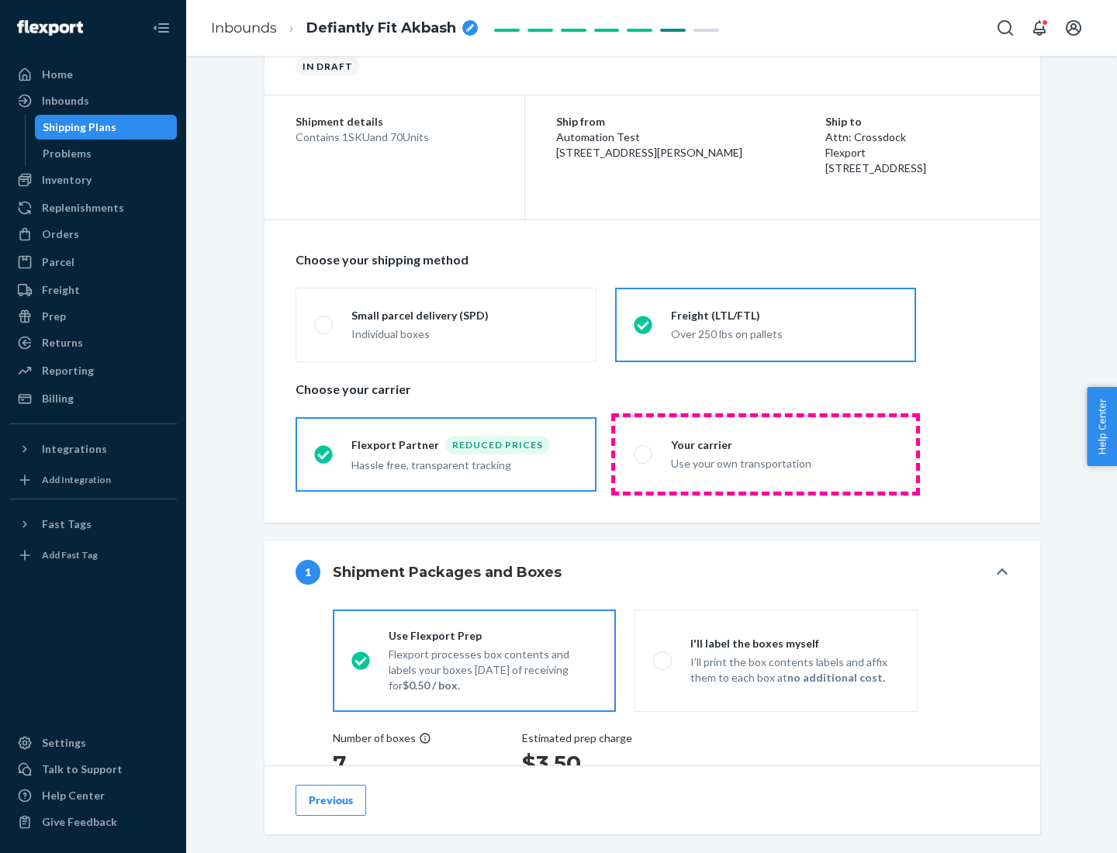
click at [766, 454] on div "Use your own transportation" at bounding box center [784, 462] width 226 height 19
click at [644, 454] on input "Your carrier Use your own transportation" at bounding box center [639, 454] width 10 height 10
radio input "true"
radio input "false"
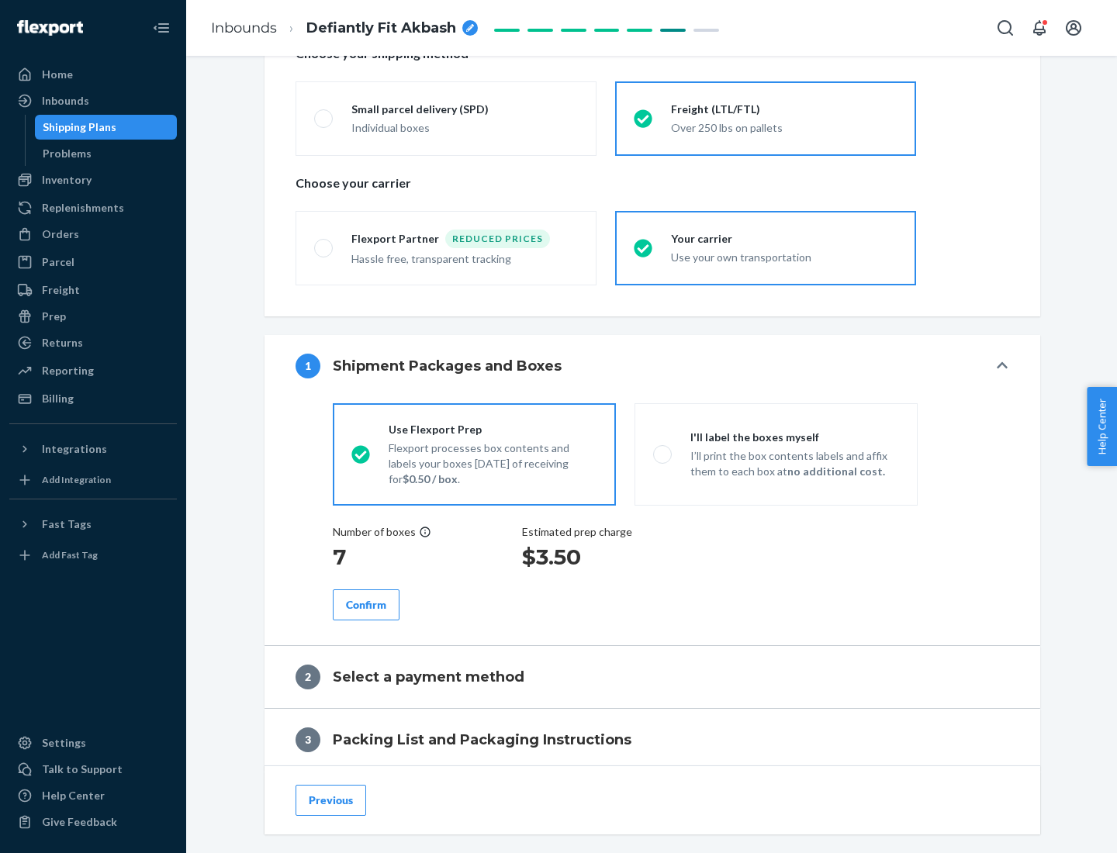
click at [776, 454] on p "I’ll print the box contents labels and affix them to each box at no additional …" at bounding box center [794, 463] width 209 height 31
click at [663, 454] on input "I'll label the boxes myself I’ll print the box contents labels and affix them t…" at bounding box center [658, 454] width 10 height 10
radio input "true"
radio input "false"
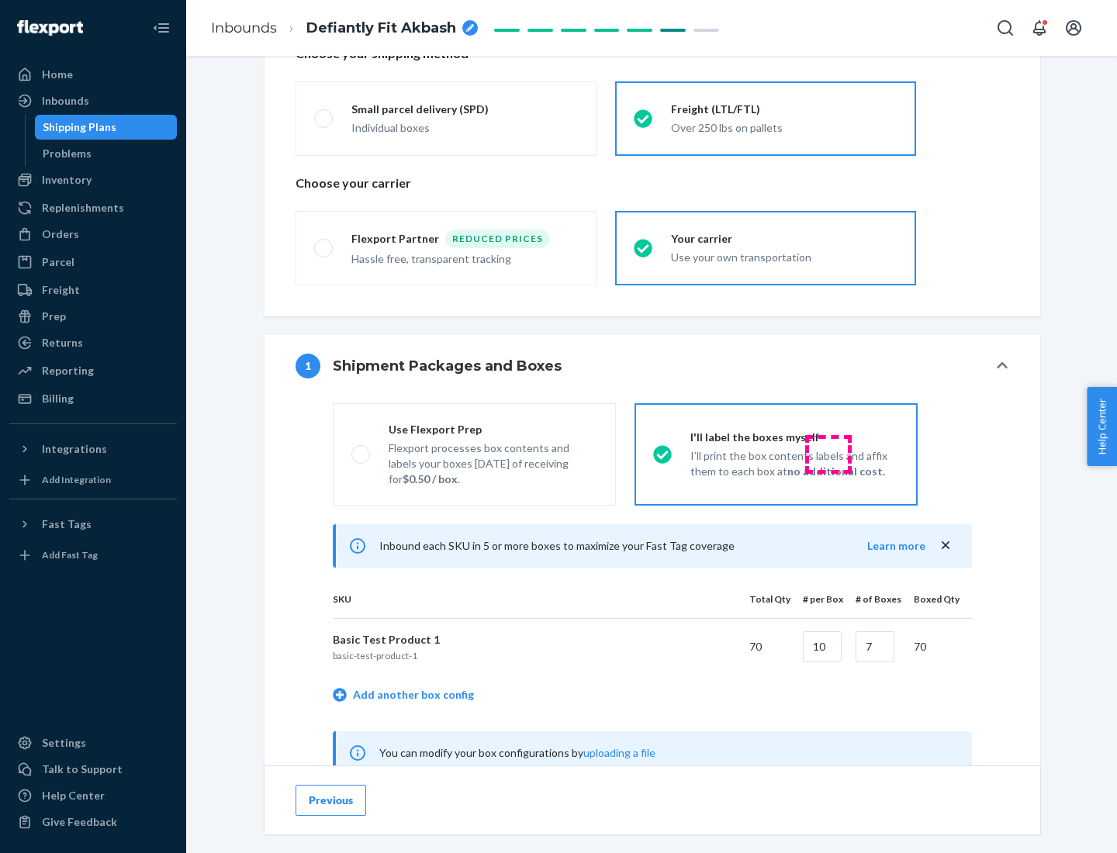
scroll to position [485, 0]
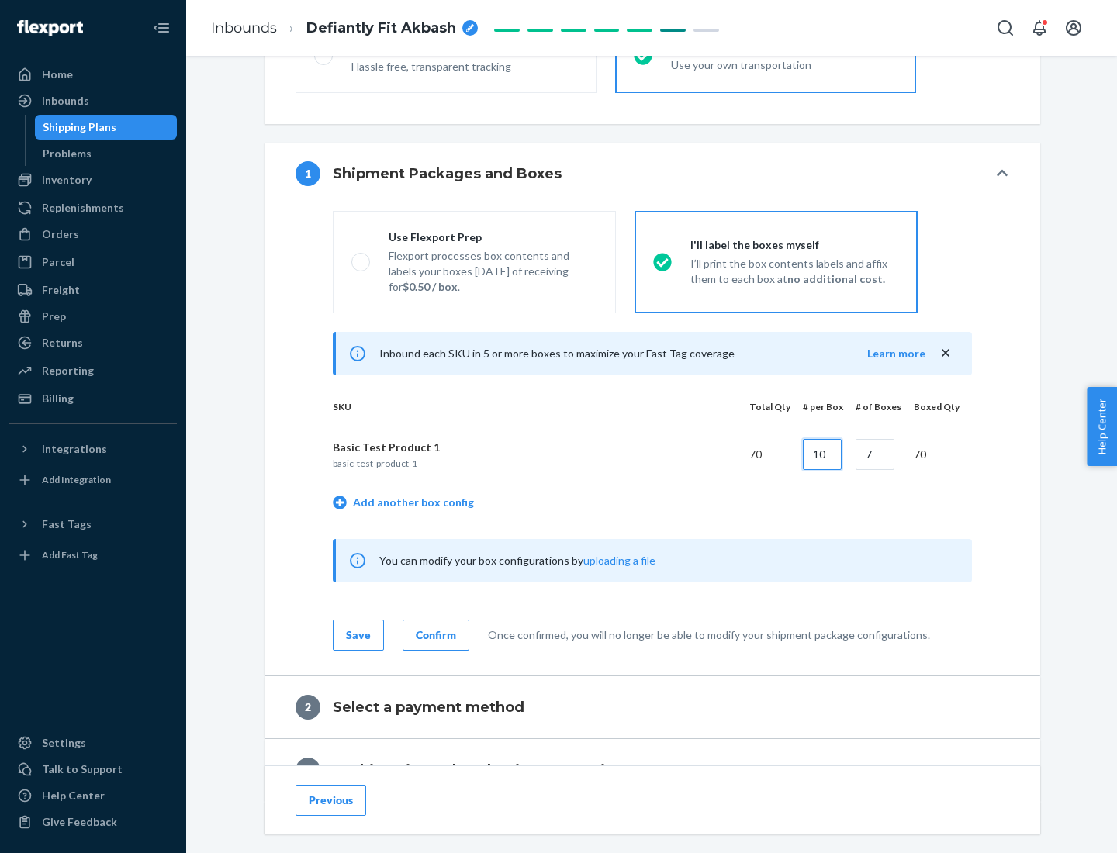
type input "10"
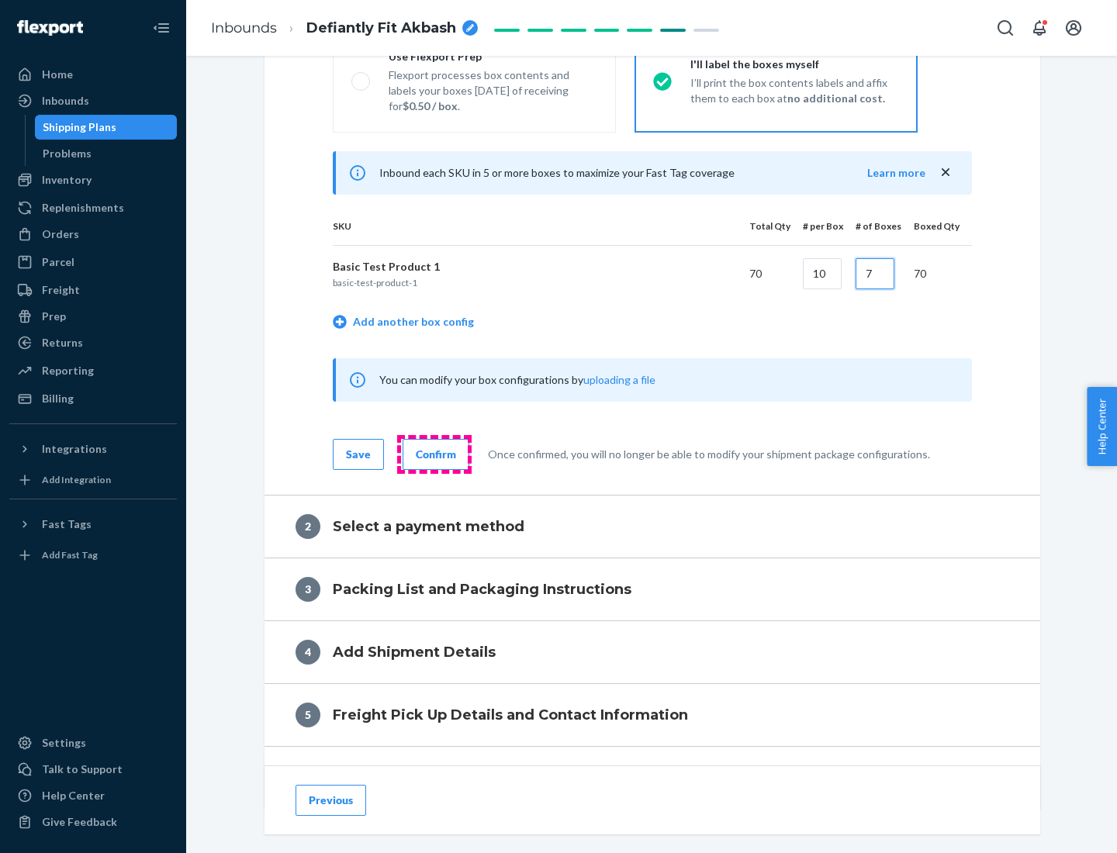
type input "7"
click at [434, 454] on div "Confirm" at bounding box center [436, 455] width 40 height 16
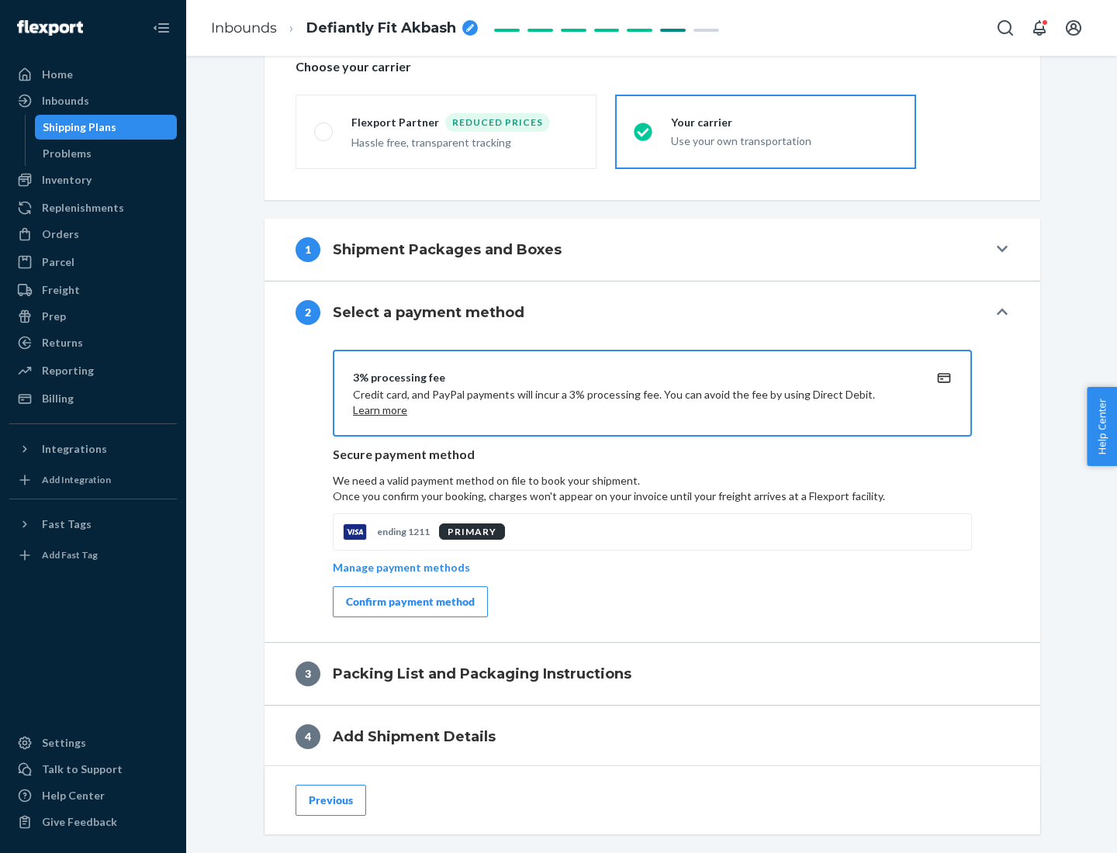
scroll to position [556, 0]
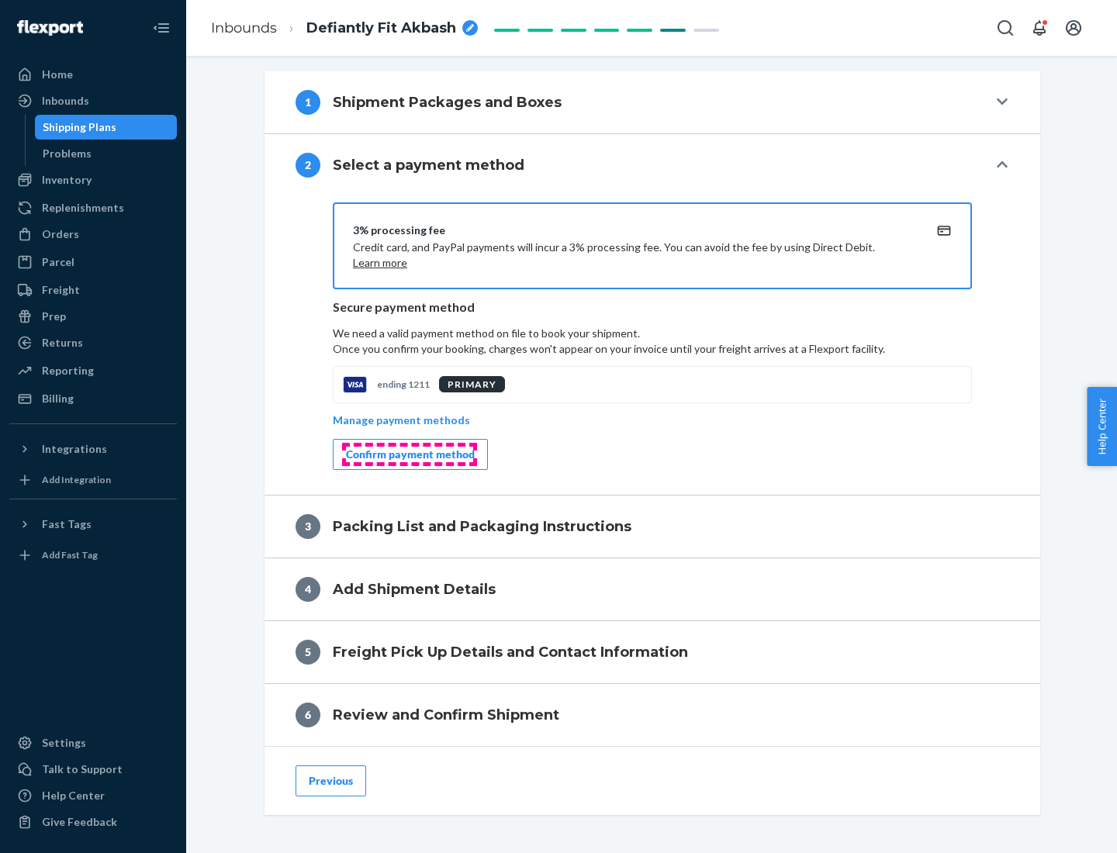
click at [409, 455] on div "Confirm payment method" at bounding box center [410, 455] width 129 height 16
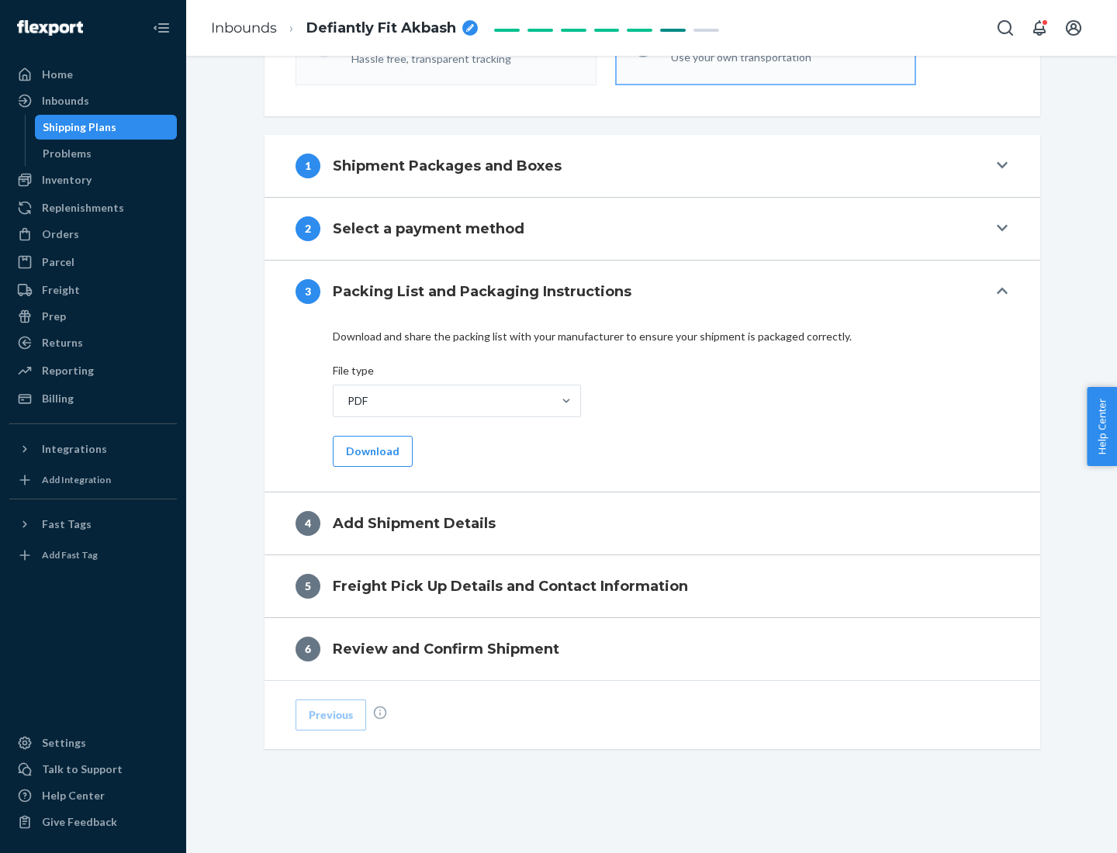
scroll to position [489, 0]
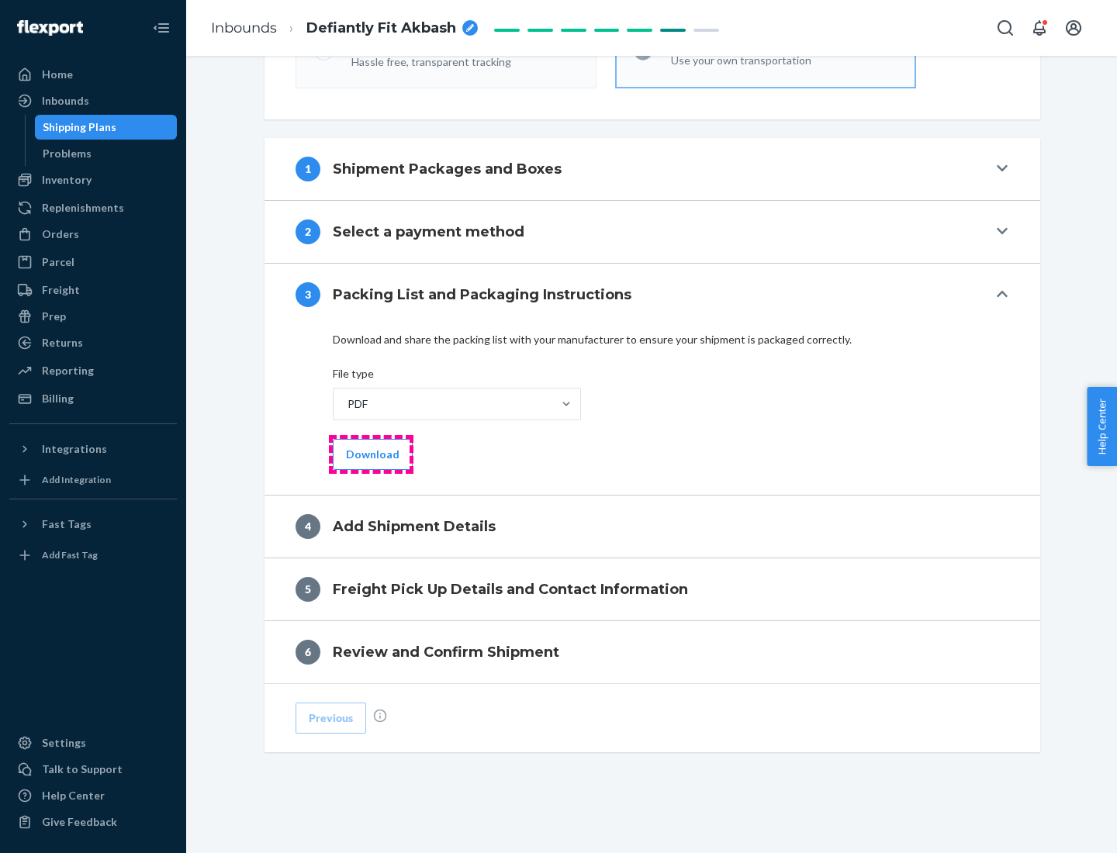
click at [371, 454] on button "Download" at bounding box center [373, 454] width 80 height 31
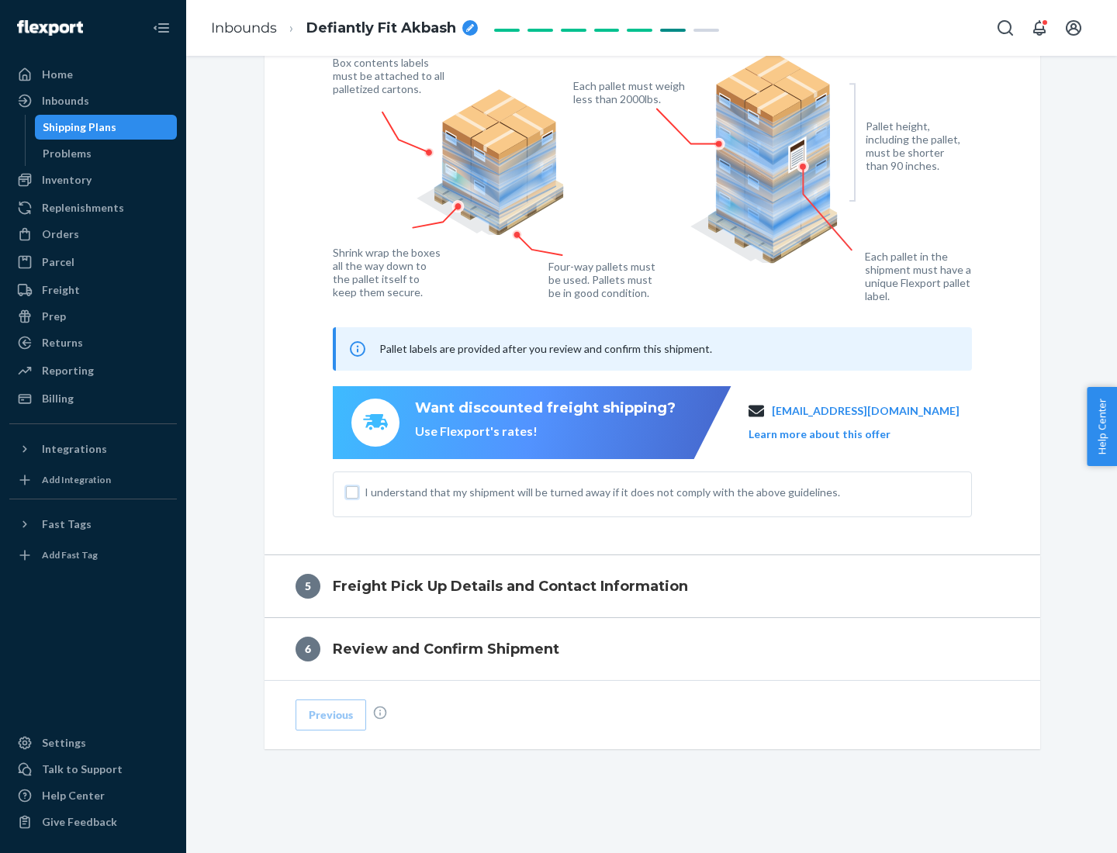
click at [352, 492] on input "I understand that my shipment will be turned away if it does not comply with th…" at bounding box center [352, 492] width 12 height 12
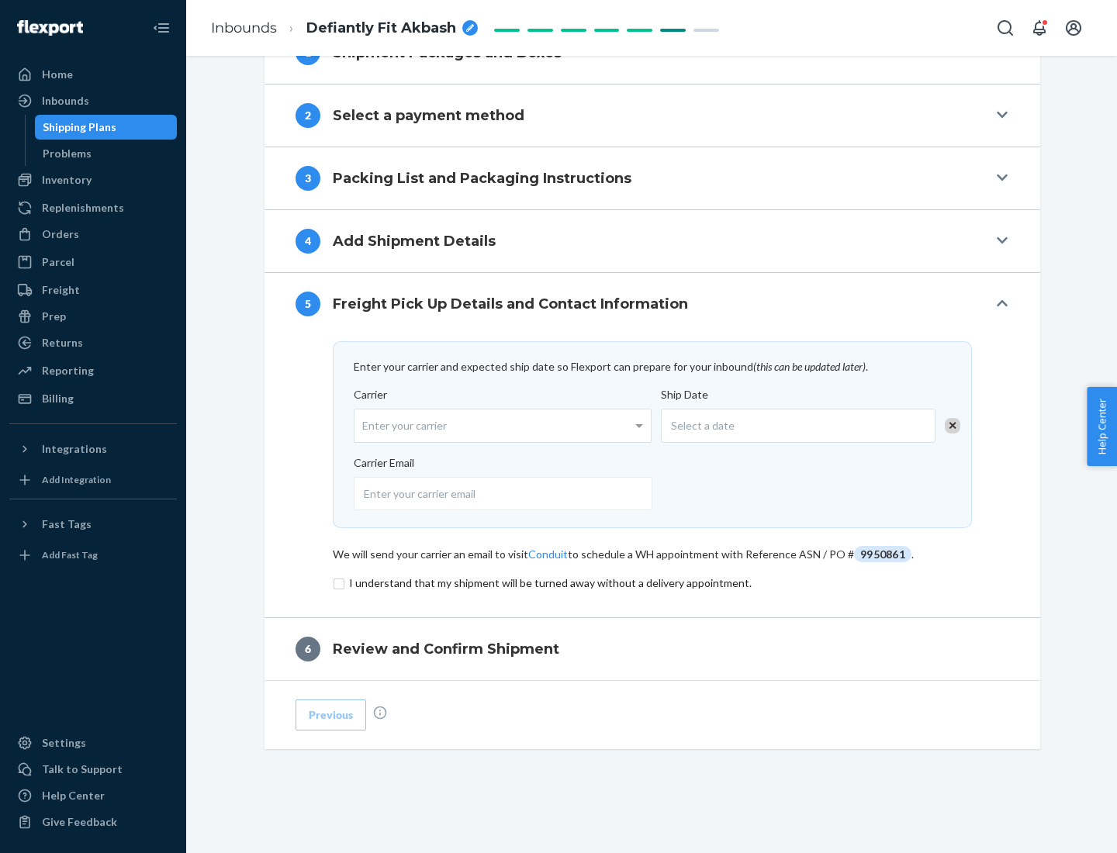
scroll to position [606, 0]
click at [652, 582] on input "checkbox" at bounding box center [652, 583] width 639 height 19
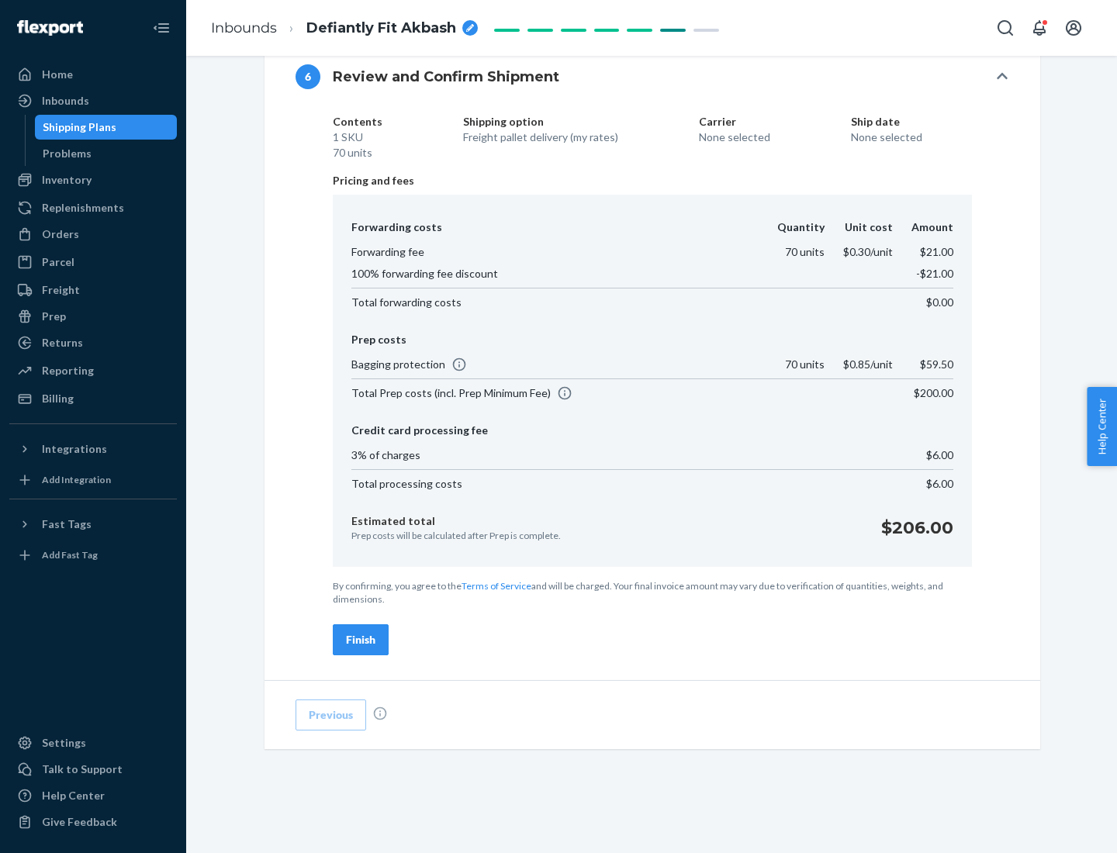
click at [361, 640] on div "Finish" at bounding box center [360, 640] width 29 height 16
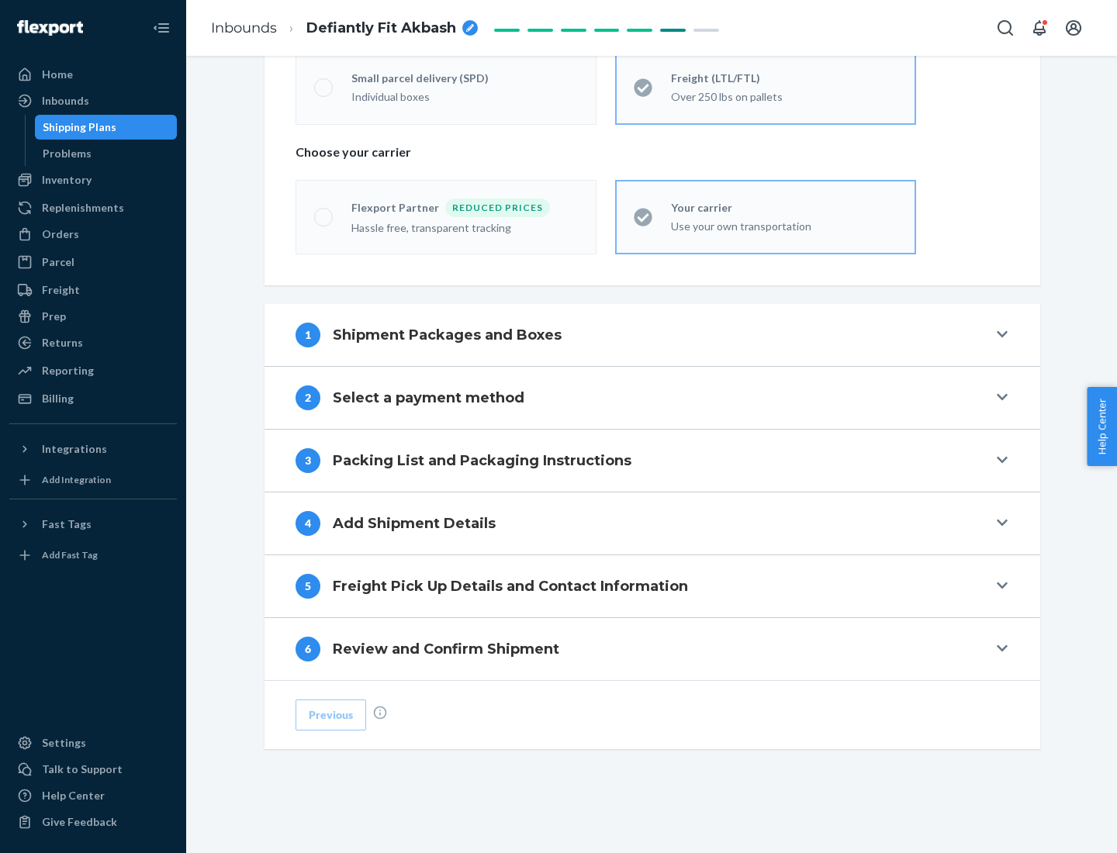
scroll to position [323, 0]
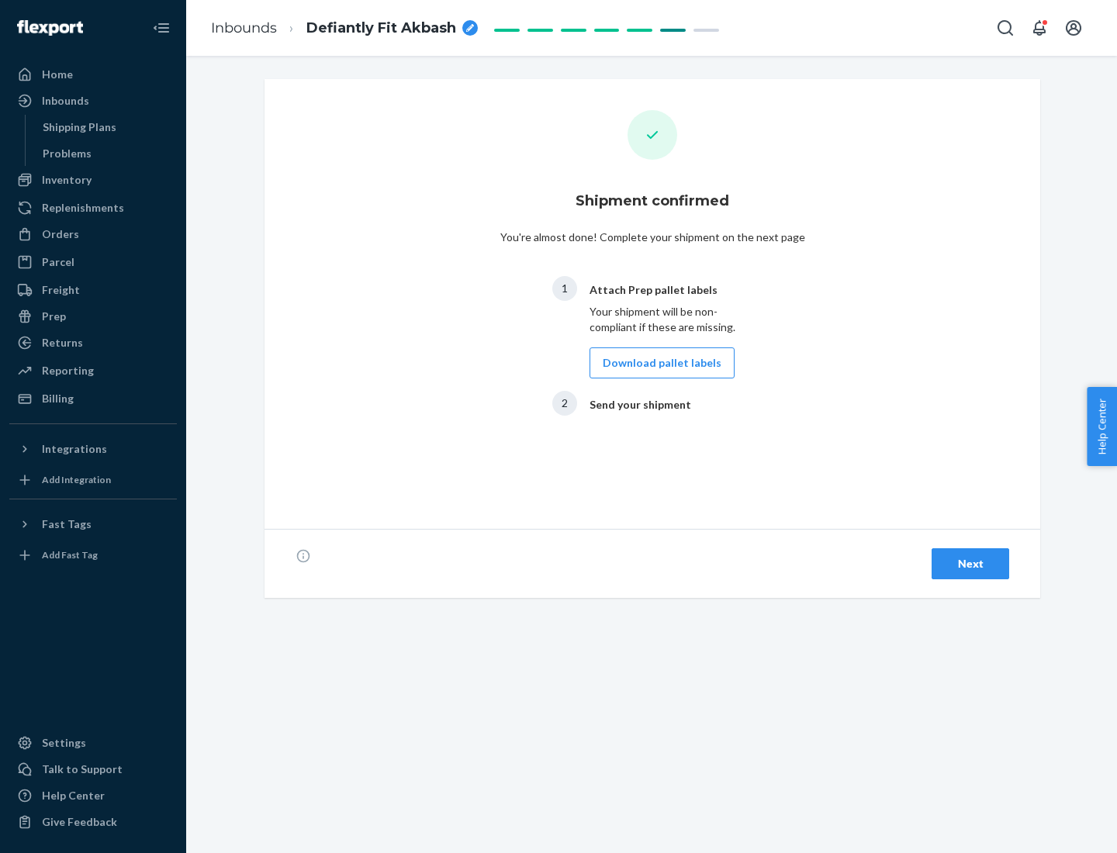
click at [658, 363] on button "Download pallet labels" at bounding box center [661, 362] width 145 height 31
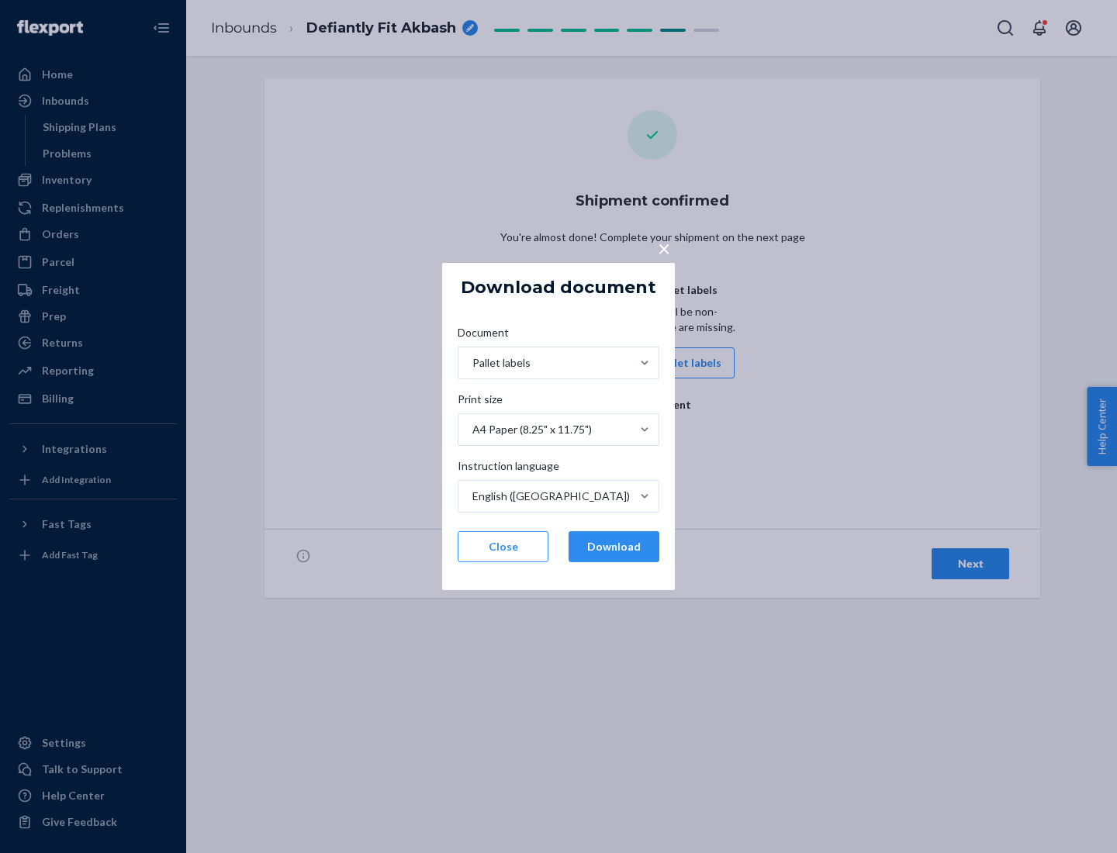
click at [614, 547] on button "Download" at bounding box center [614, 546] width 91 height 31
